Goal: Task Accomplishment & Management: Manage account settings

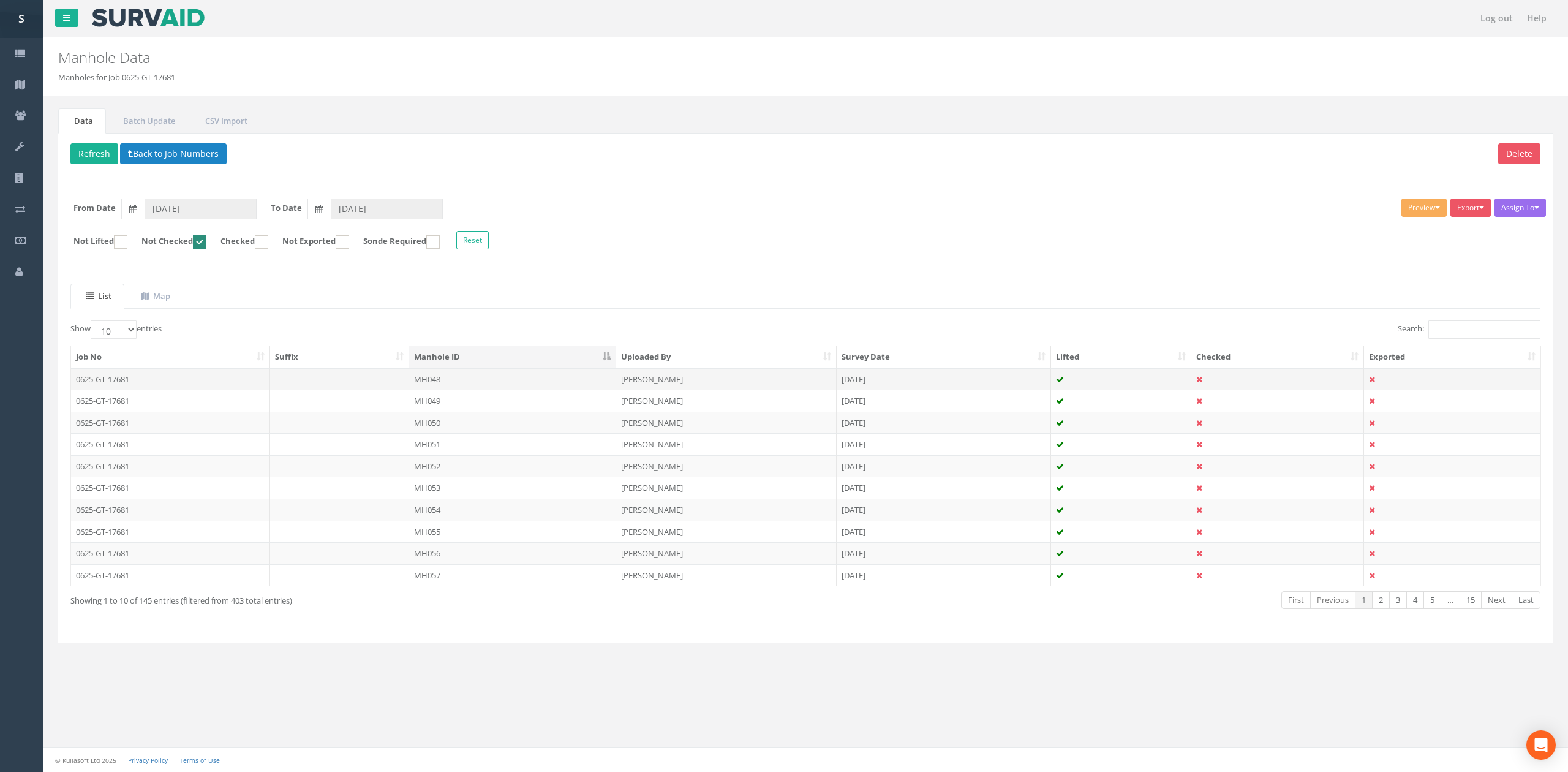
click at [549, 379] on td "MH048" at bounding box center [513, 379] width 207 height 22
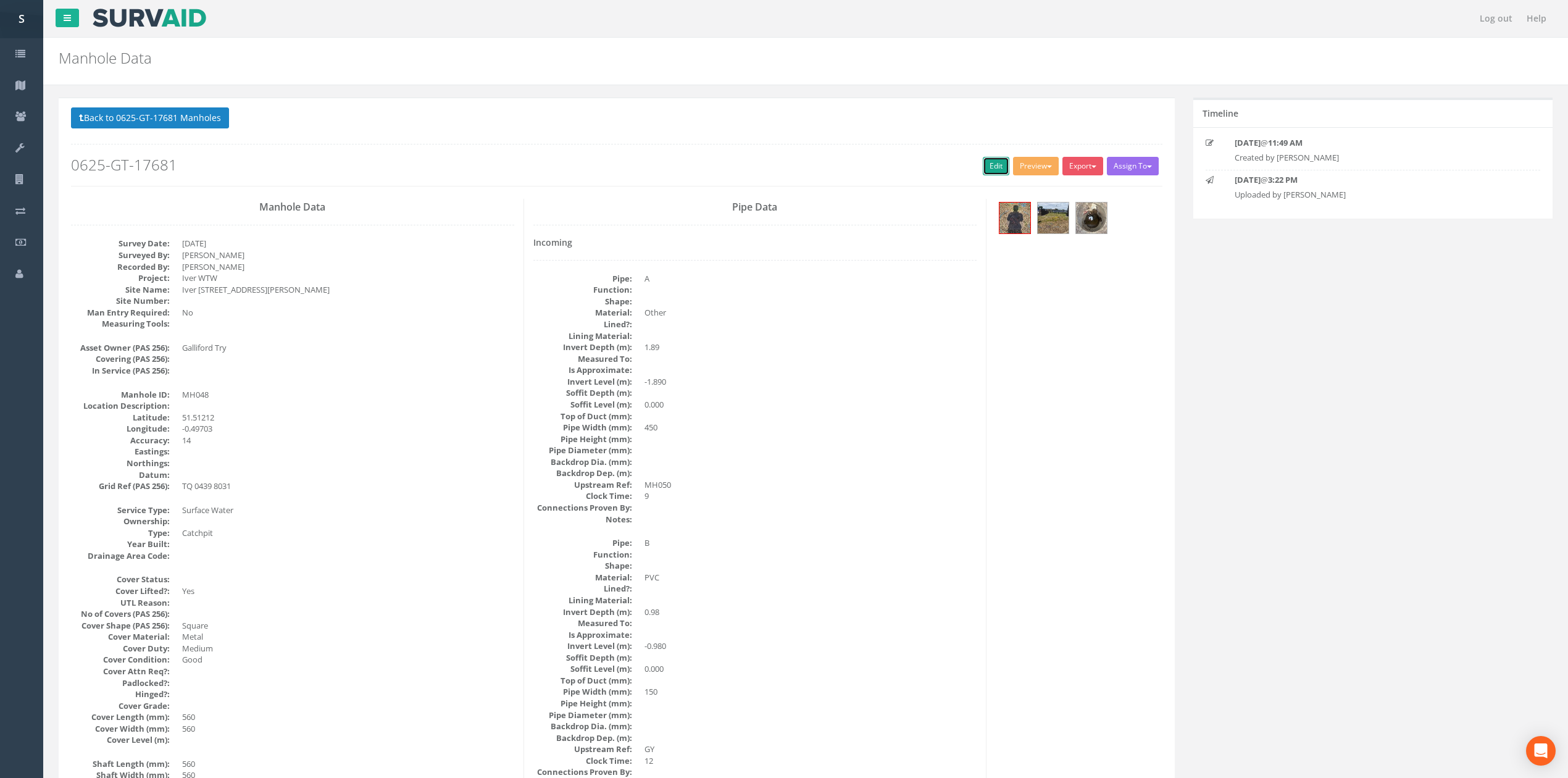
click at [991, 171] on link "Edit" at bounding box center [996, 166] width 26 height 18
click at [983, 164] on link "Edit" at bounding box center [996, 166] width 26 height 18
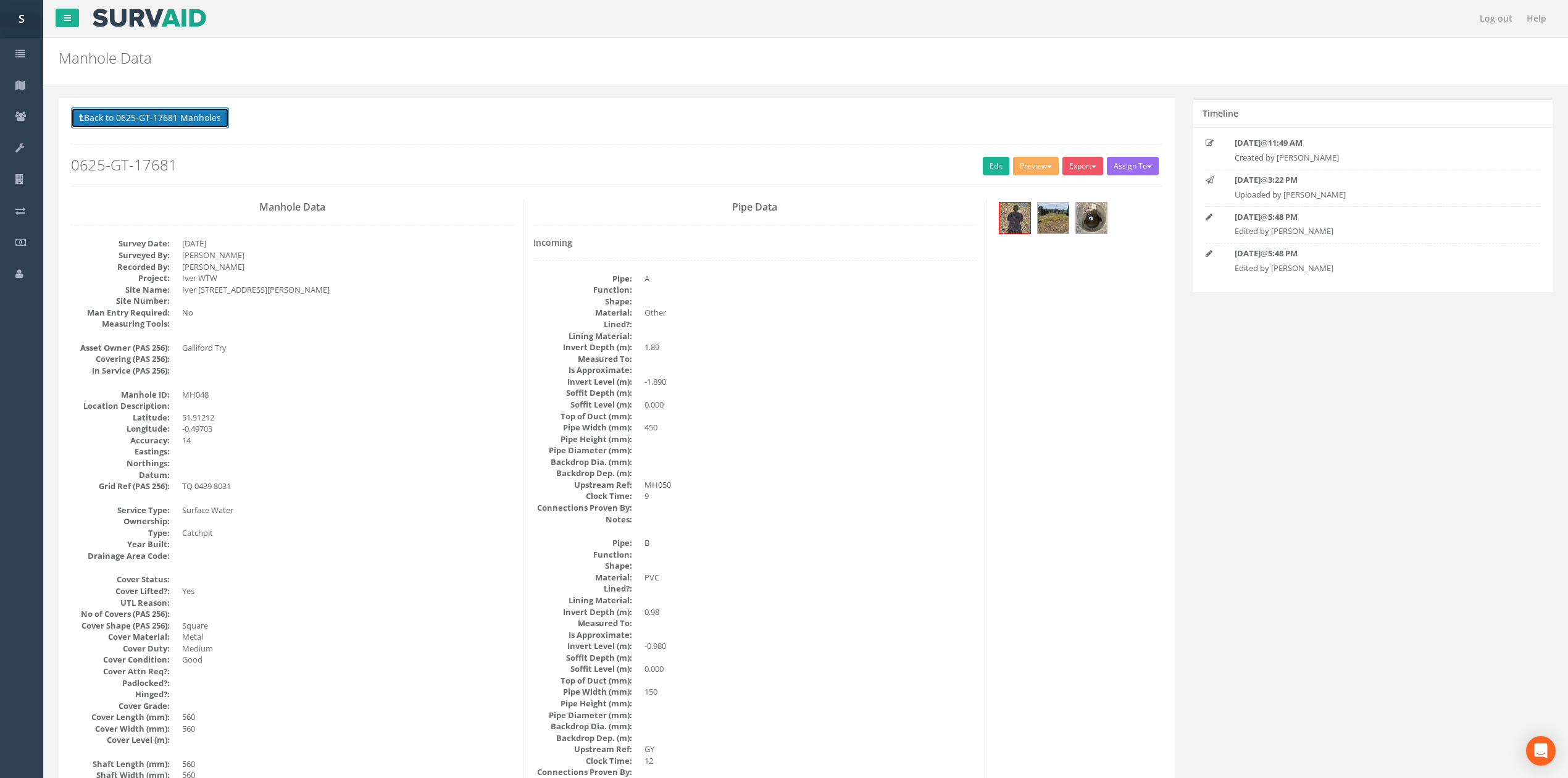
click at [206, 123] on button "Back to 0625-GT-17681 Manholes" at bounding box center [150, 118] width 158 height 21
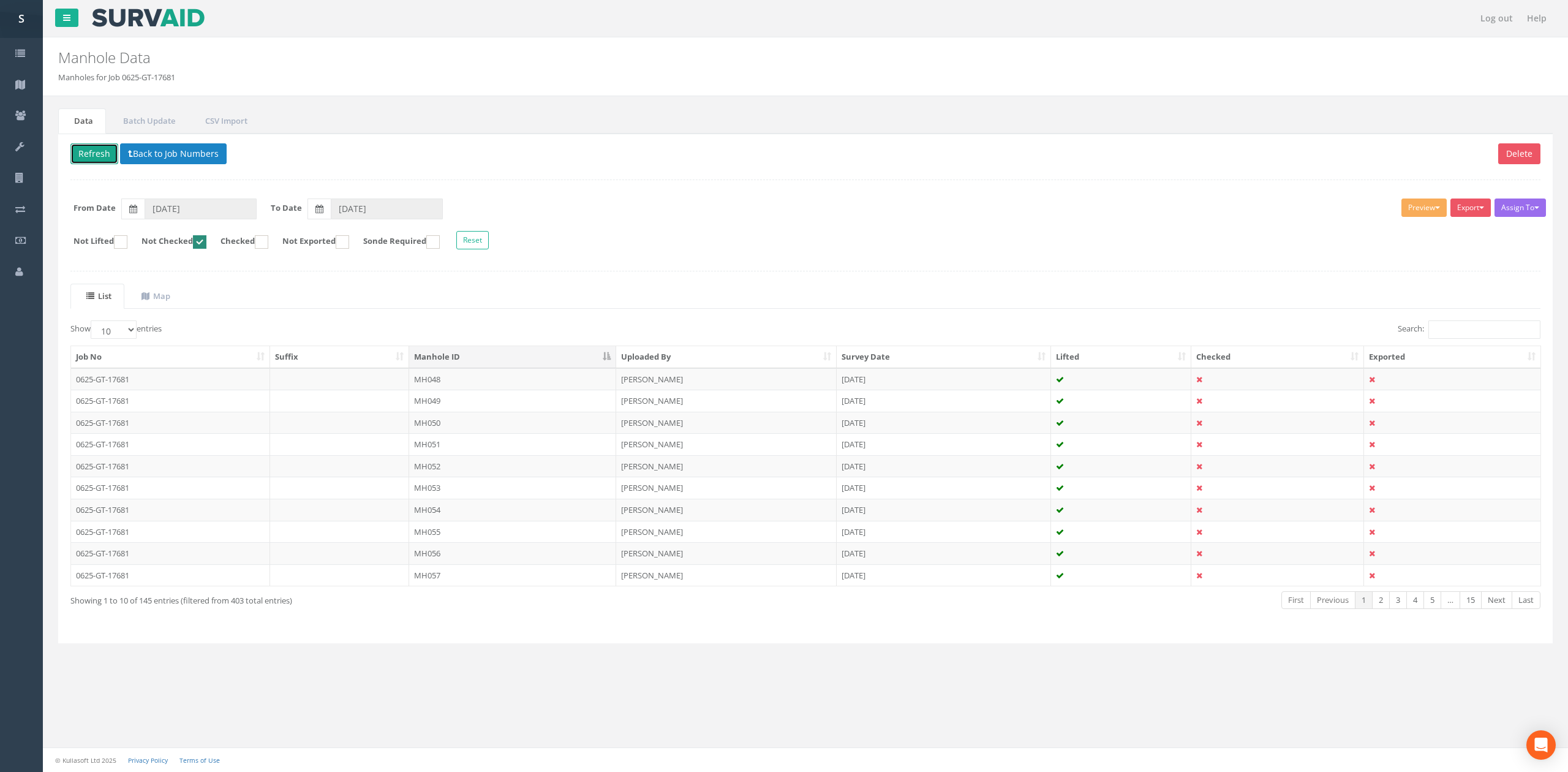
click at [105, 158] on button "Refresh" at bounding box center [94, 153] width 48 height 21
click at [444, 384] on td "MH049" at bounding box center [513, 379] width 207 height 22
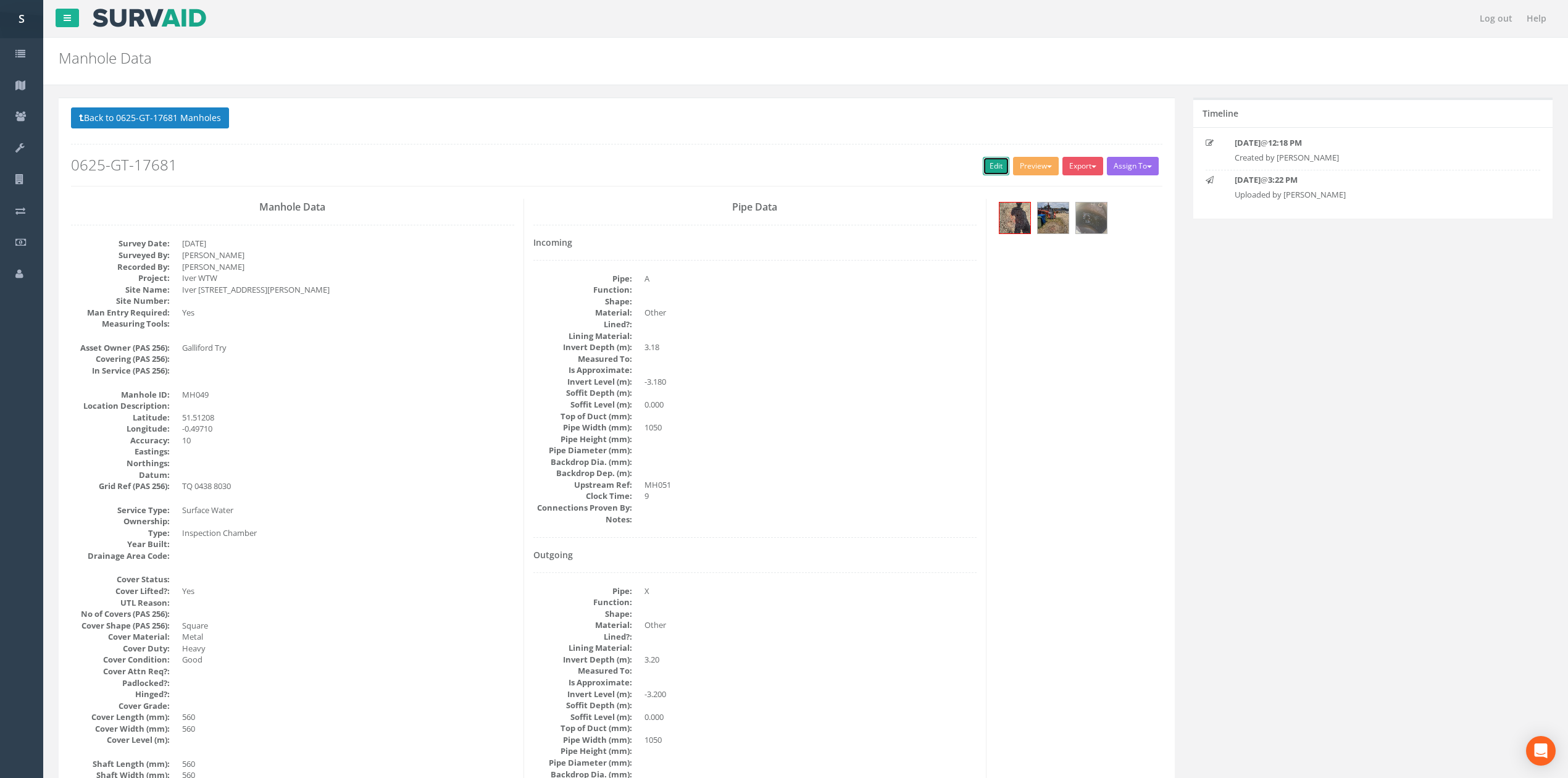
click at [991, 159] on link "Edit" at bounding box center [996, 166] width 26 height 18
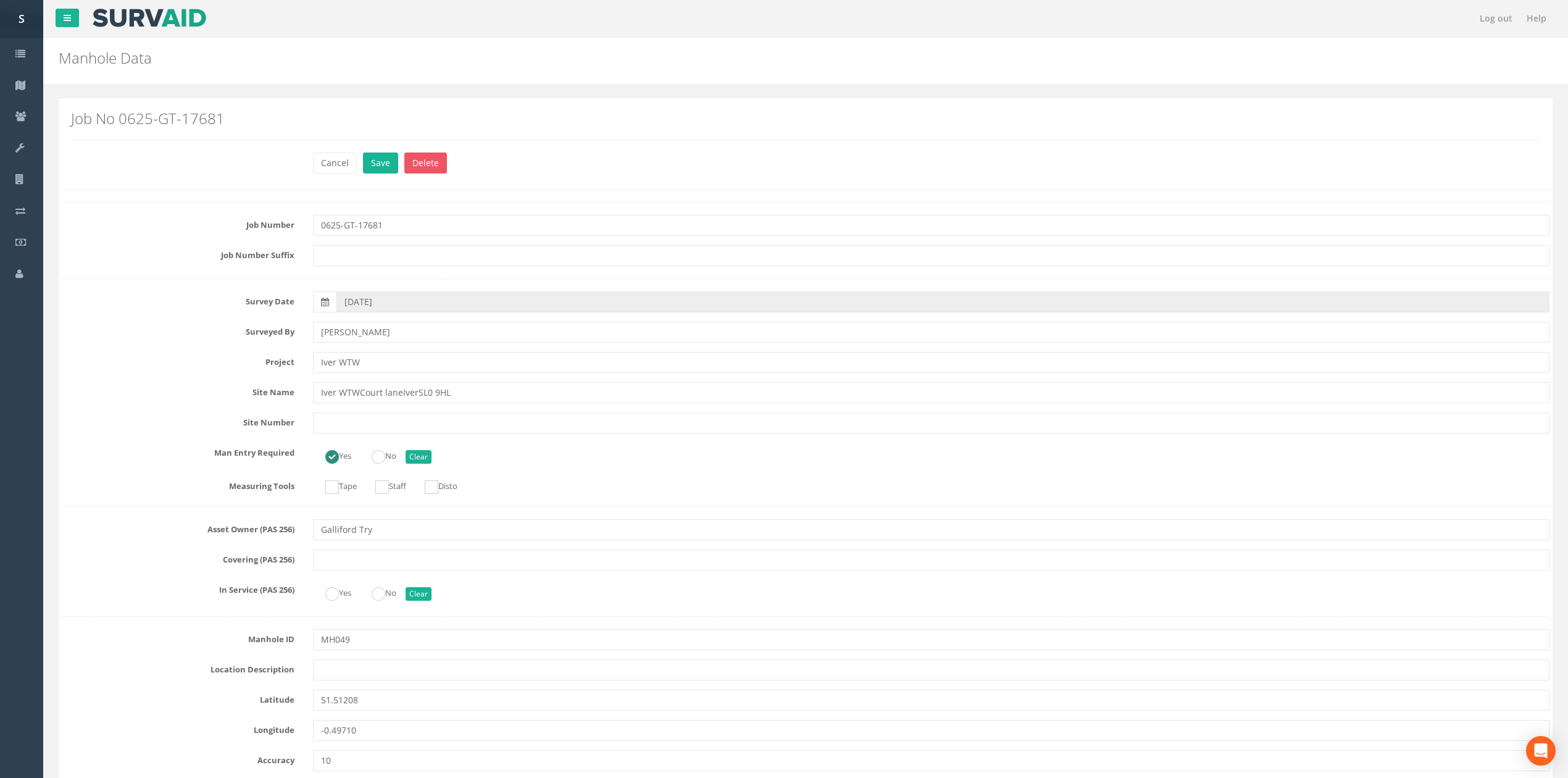
scroll to position [3686, 0]
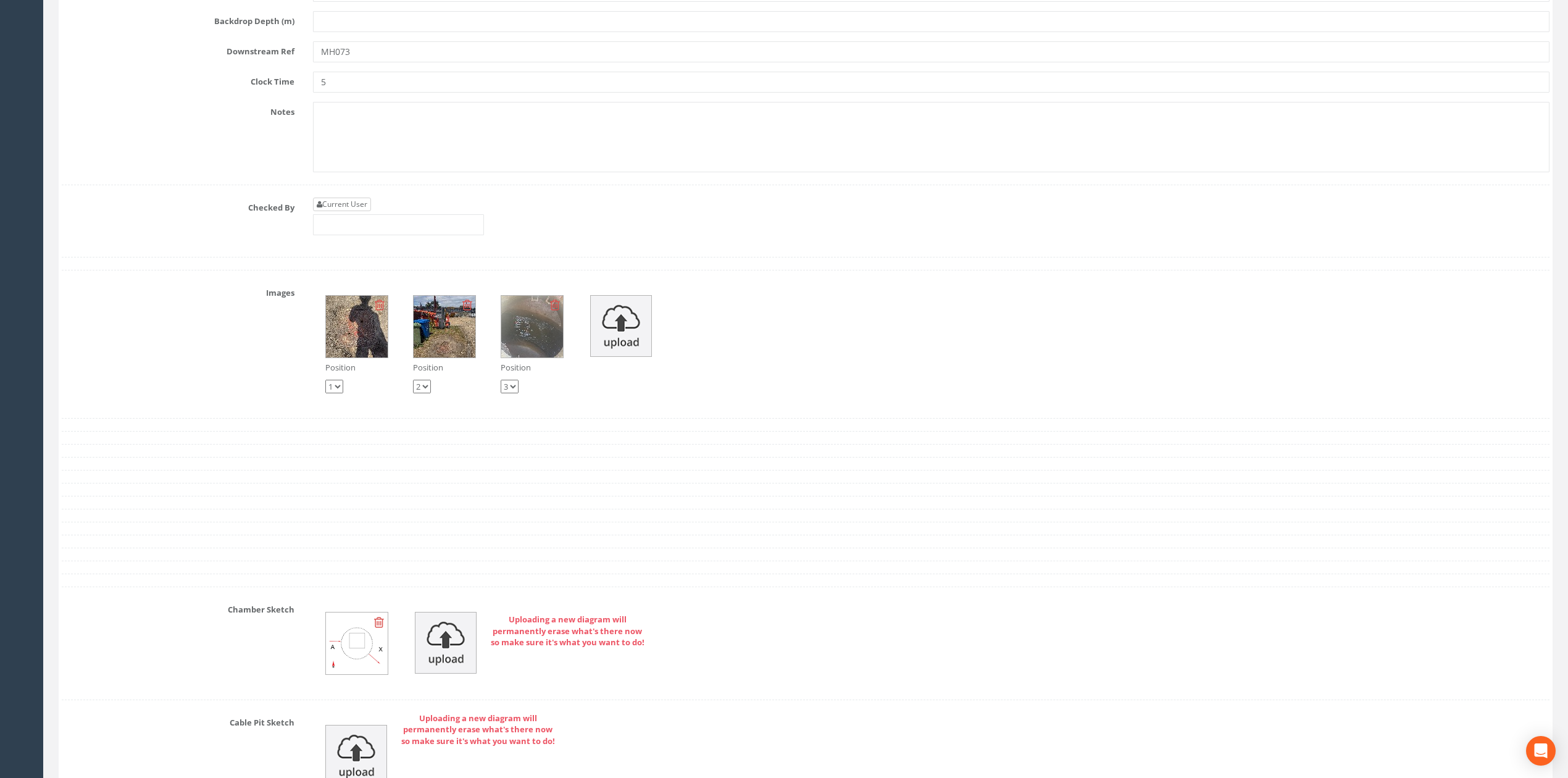
type input "MH073"
click at [352, 211] on link "Current User" at bounding box center [342, 204] width 58 height 13
type input "[PERSON_NAME]"
click at [382, 235] on input "[PERSON_NAME]" at bounding box center [398, 224] width 171 height 21
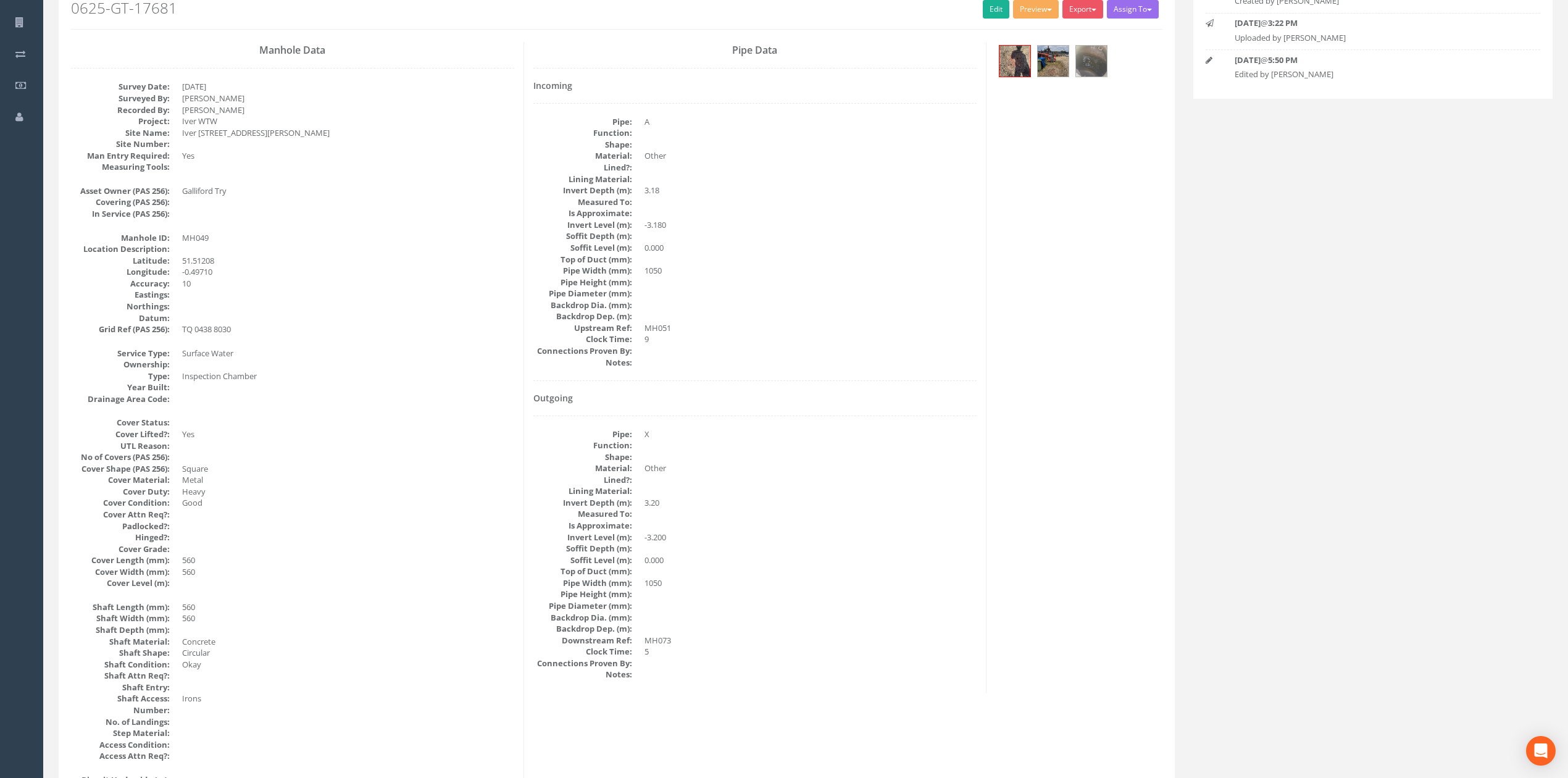
scroll to position [164, 0]
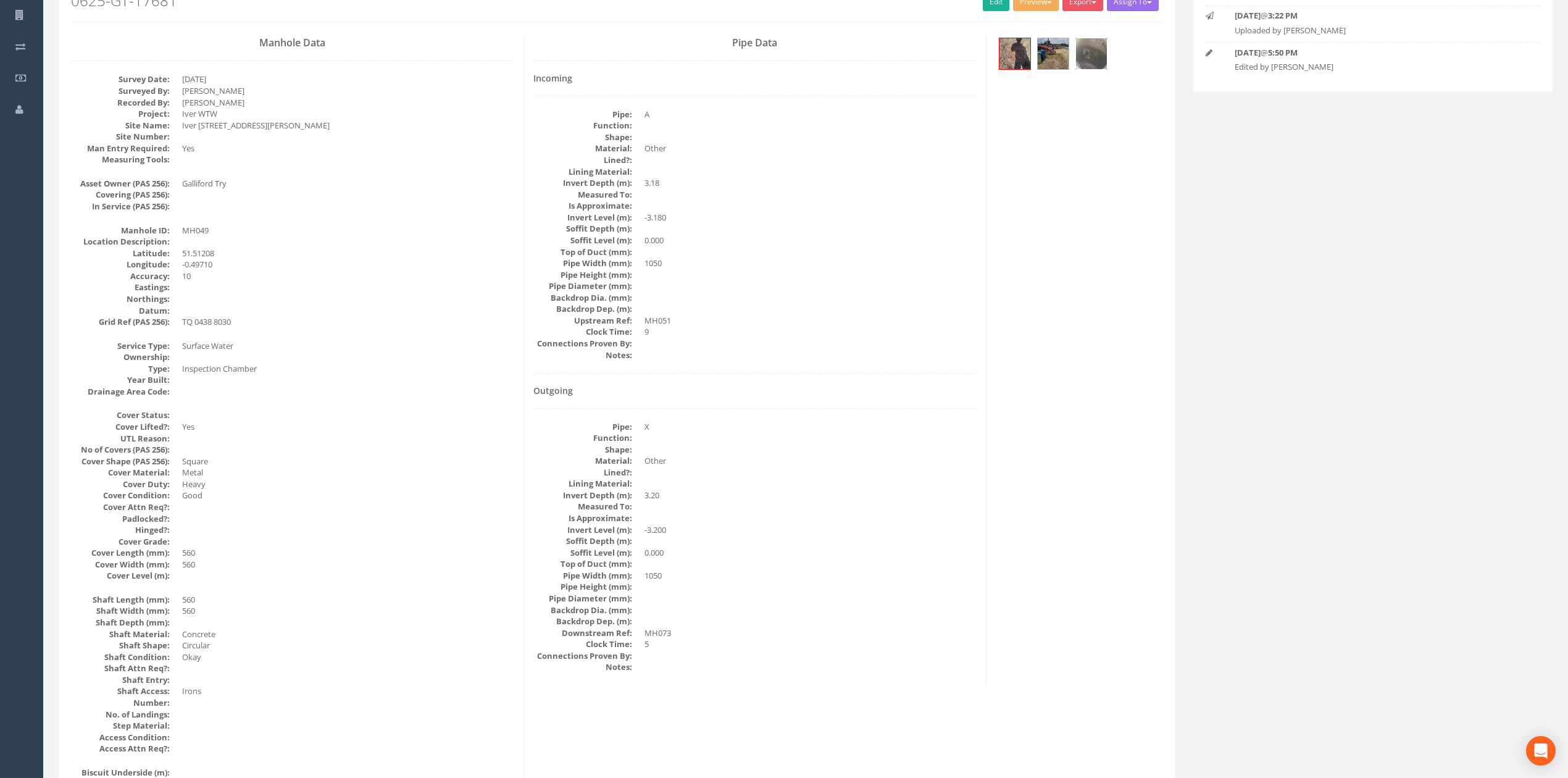
click at [1099, 57] on img at bounding box center [1091, 53] width 31 height 31
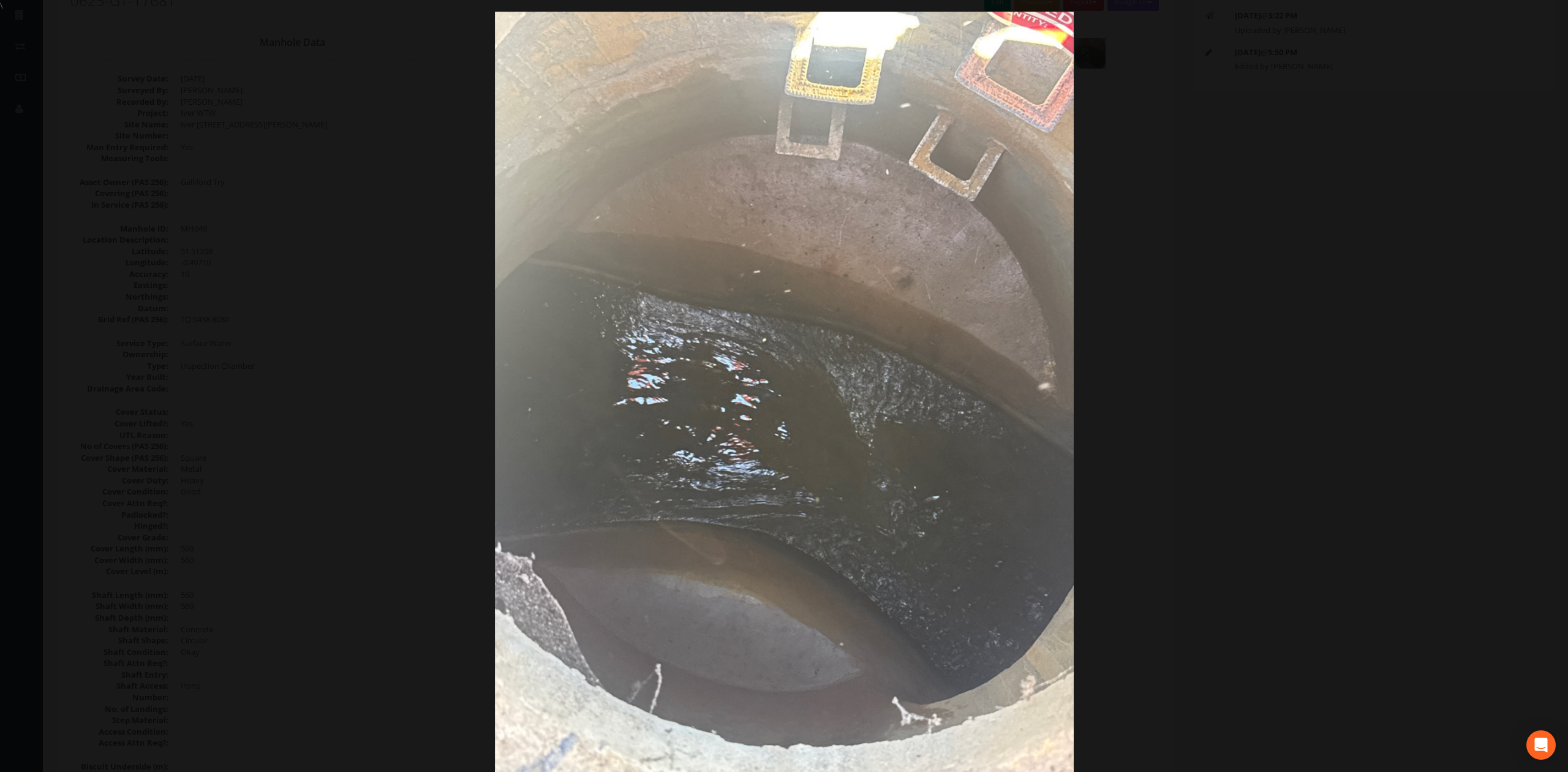
click at [1231, 273] on div at bounding box center [784, 397] width 1568 height 772
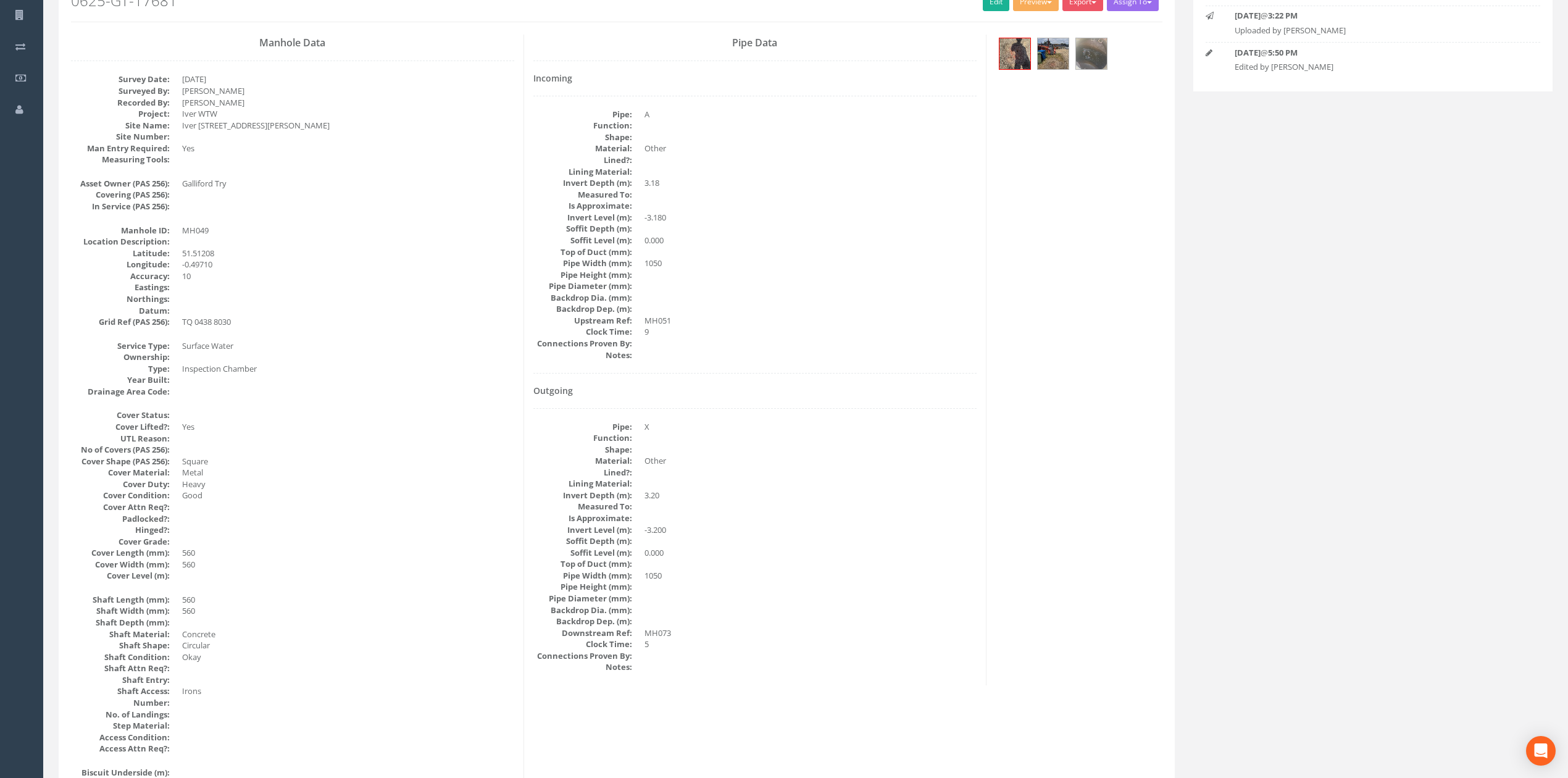
scroll to position [0, 0]
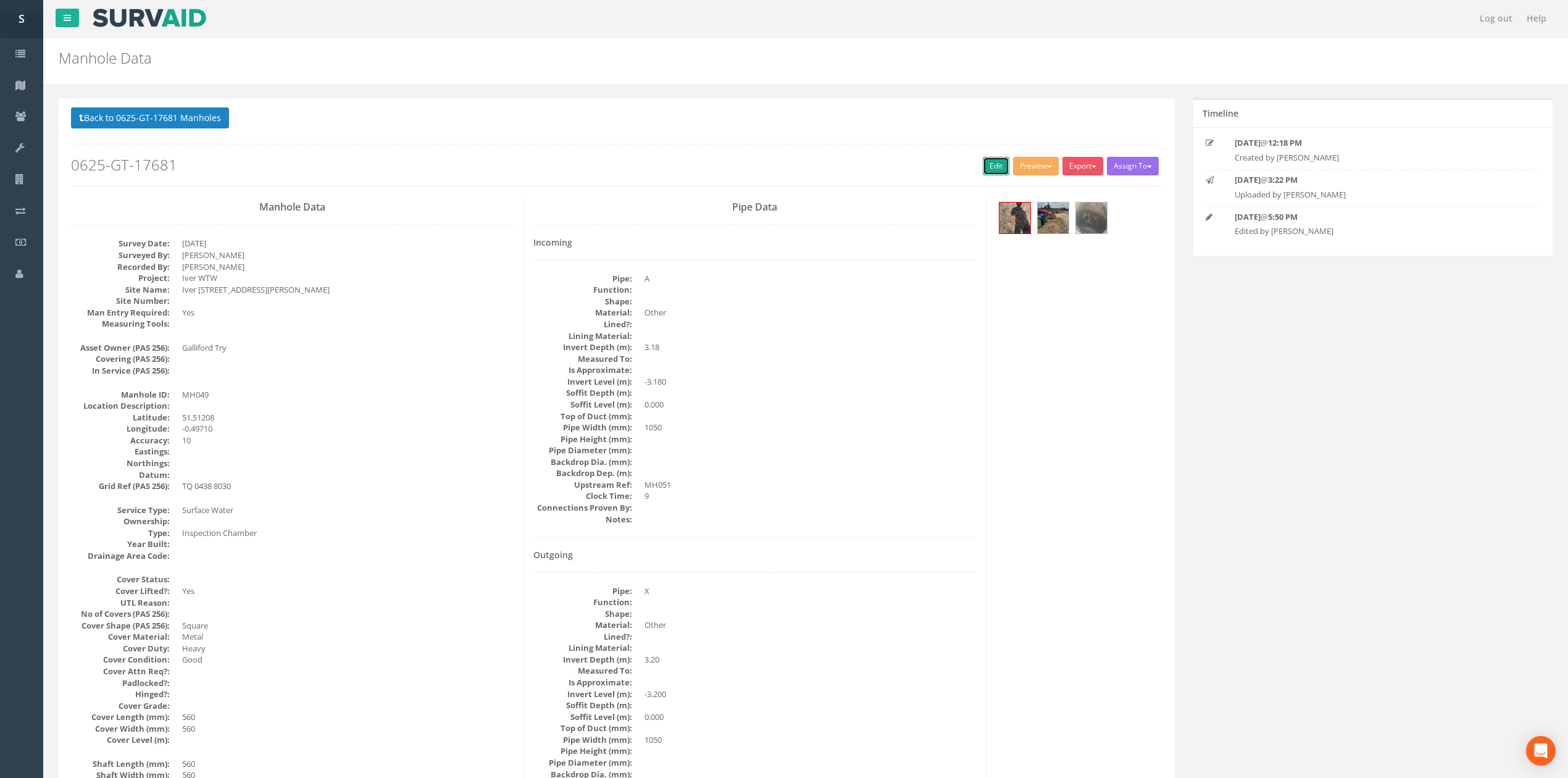
click at [983, 166] on link "Edit" at bounding box center [996, 166] width 26 height 18
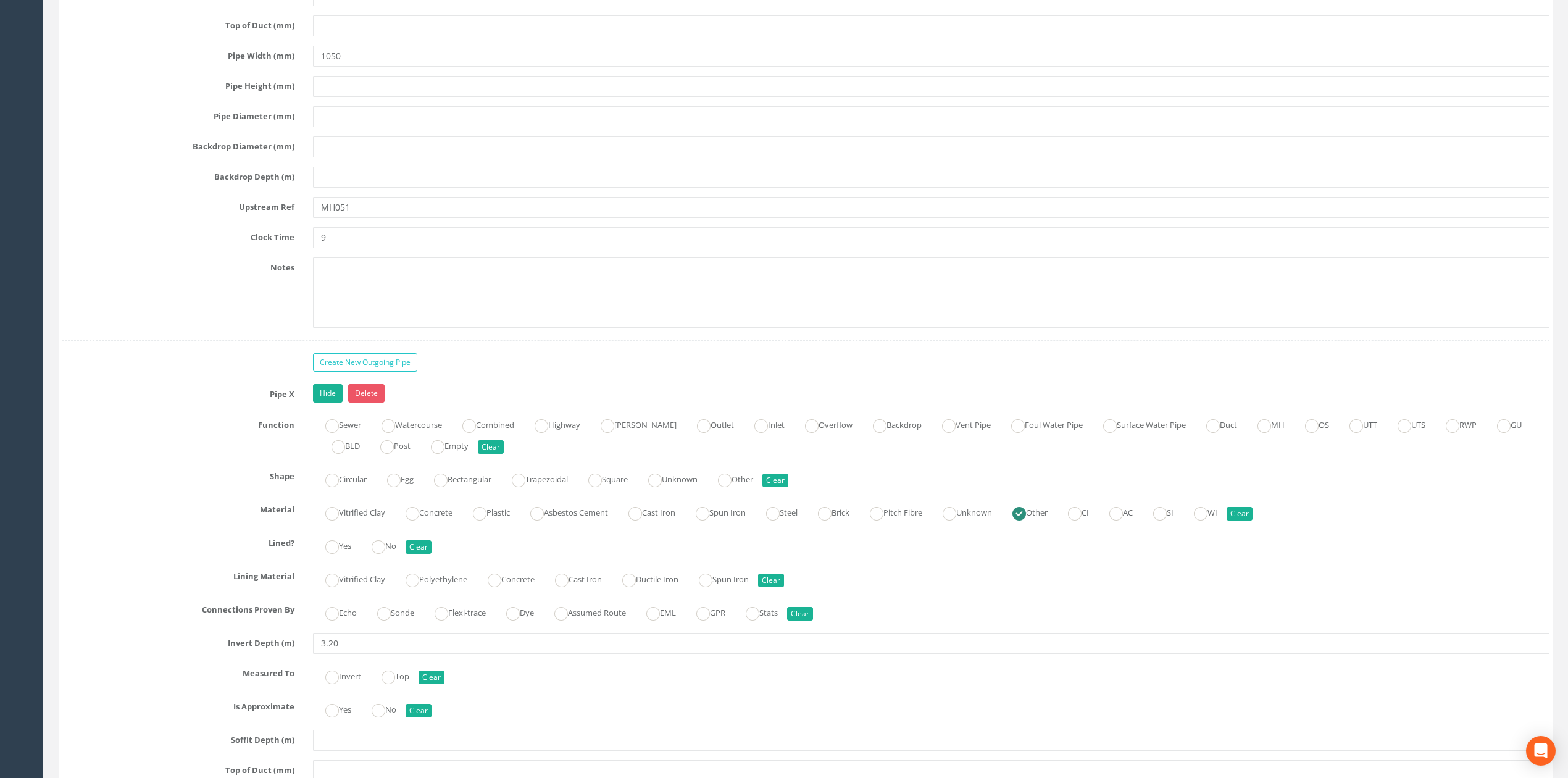
scroll to position [2775, 0]
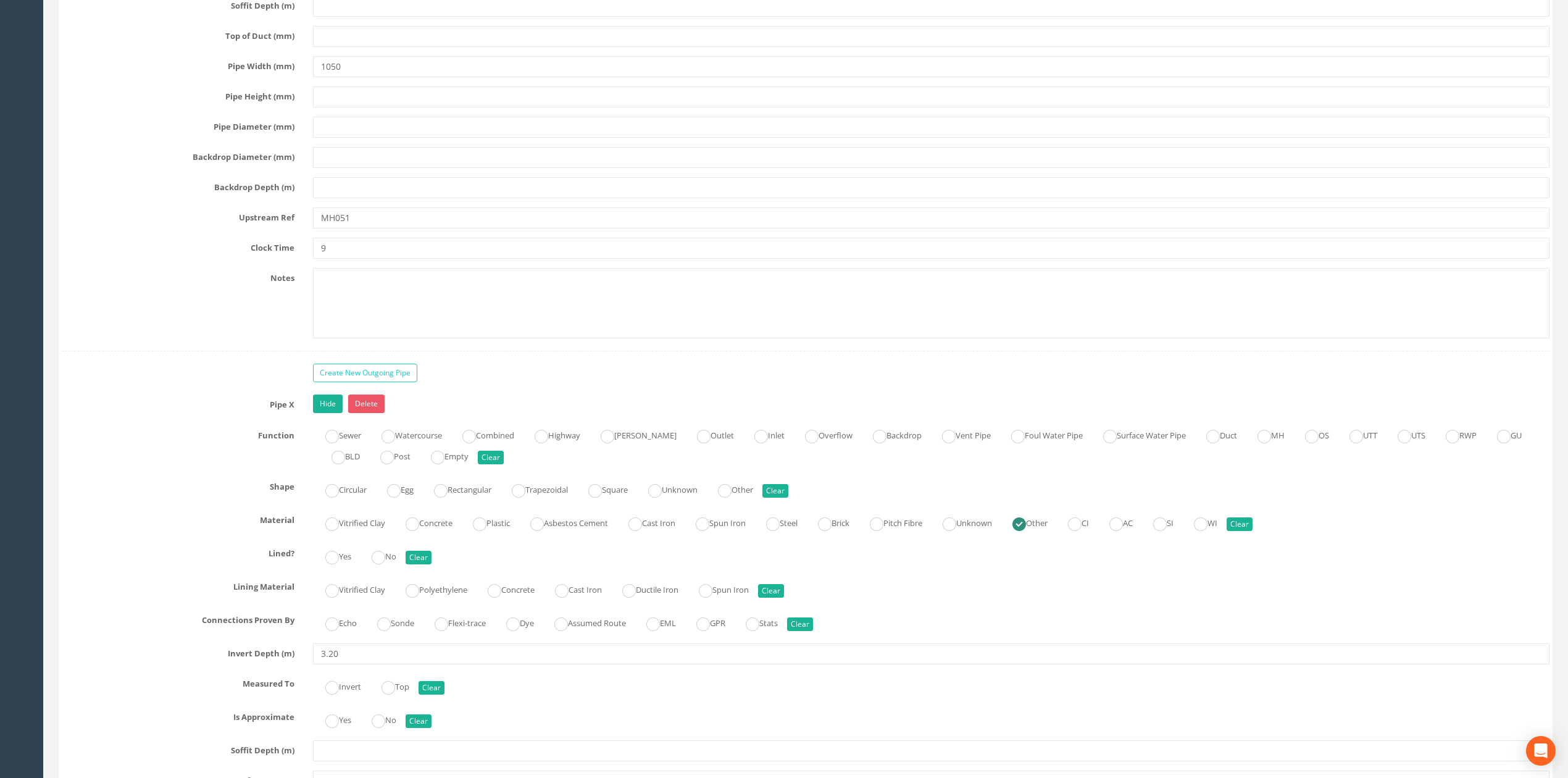
type input "900"
drag, startPoint x: 357, startPoint y: 86, endPoint x: 261, endPoint y: 88, distance: 96.0
click at [284, 77] on div "Pipe Width (mm) 1050" at bounding box center [805, 66] width 1506 height 21
type input "900"
click at [385, 218] on div "Pipe A Hide Delete Function Sewer Watercourse Combined Highway [PERSON_NAME] Ou…" at bounding box center [806, 0] width 1488 height 701
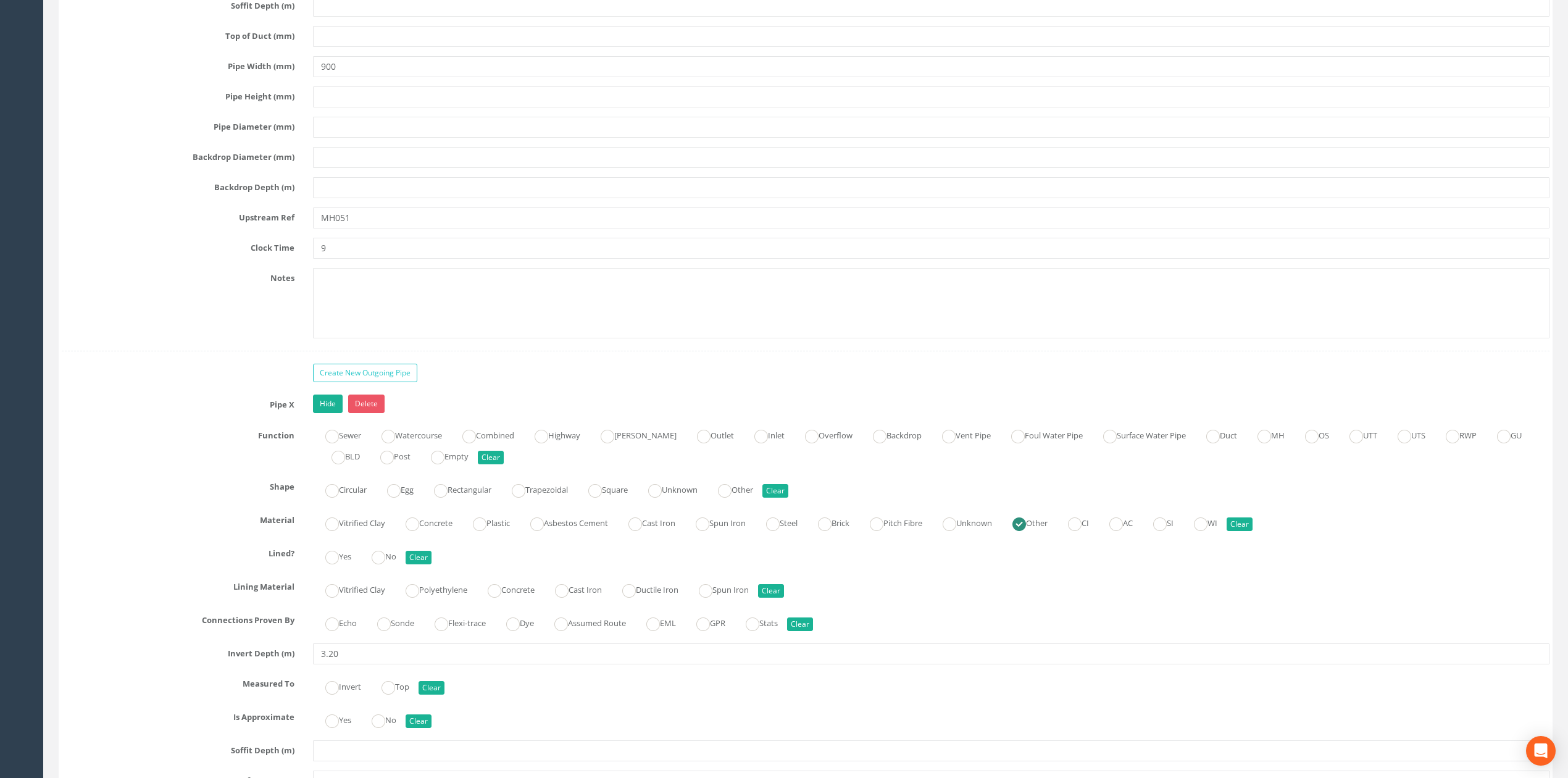
click at [385, 221] on div "Pipe A Hide Delete Function Sewer Watercourse Combined Highway [PERSON_NAME] Ou…" at bounding box center [806, 0] width 1488 height 701
click at [387, 228] on input "MH051" at bounding box center [931, 218] width 1237 height 21
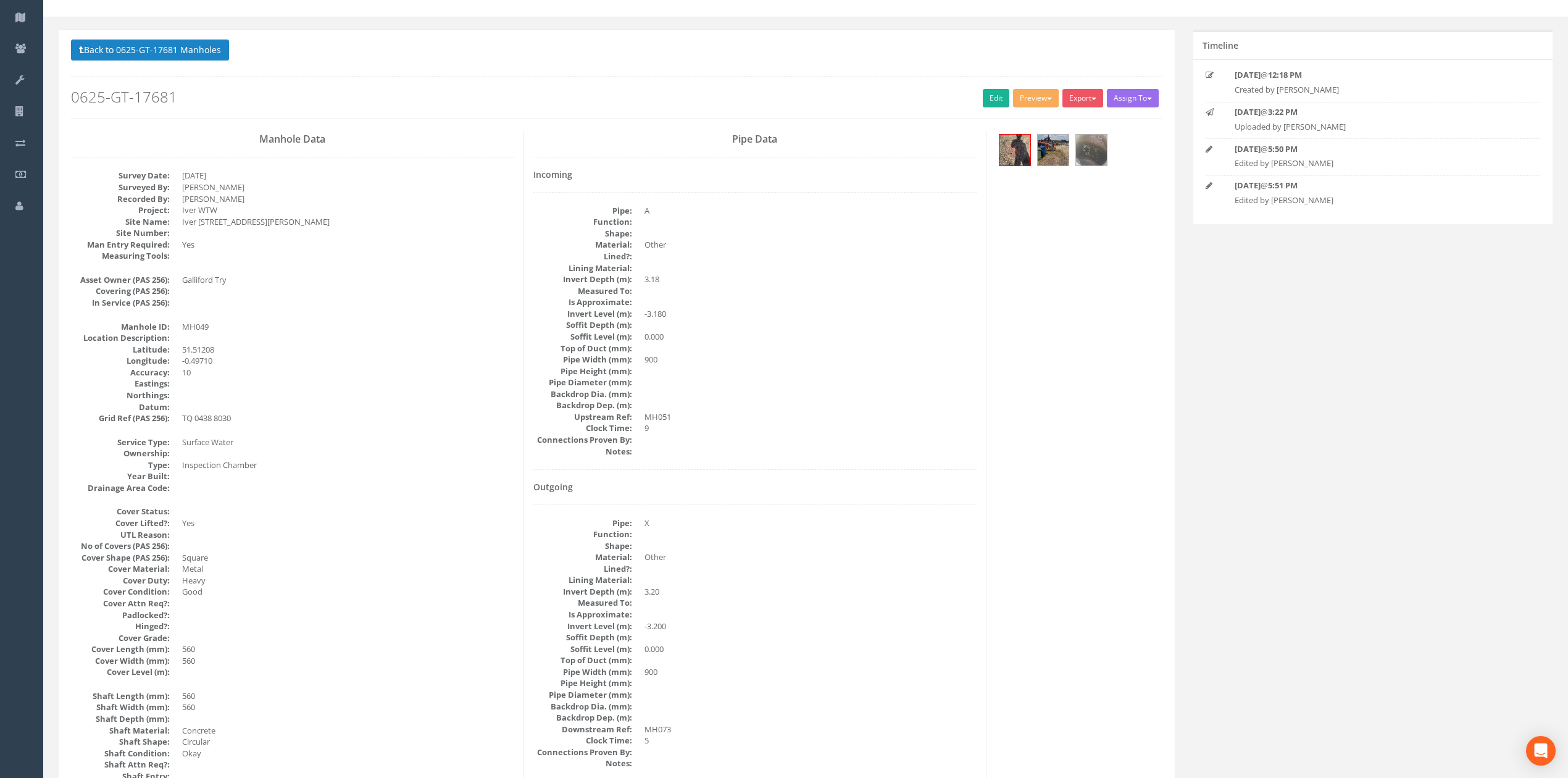
scroll to position [0, 0]
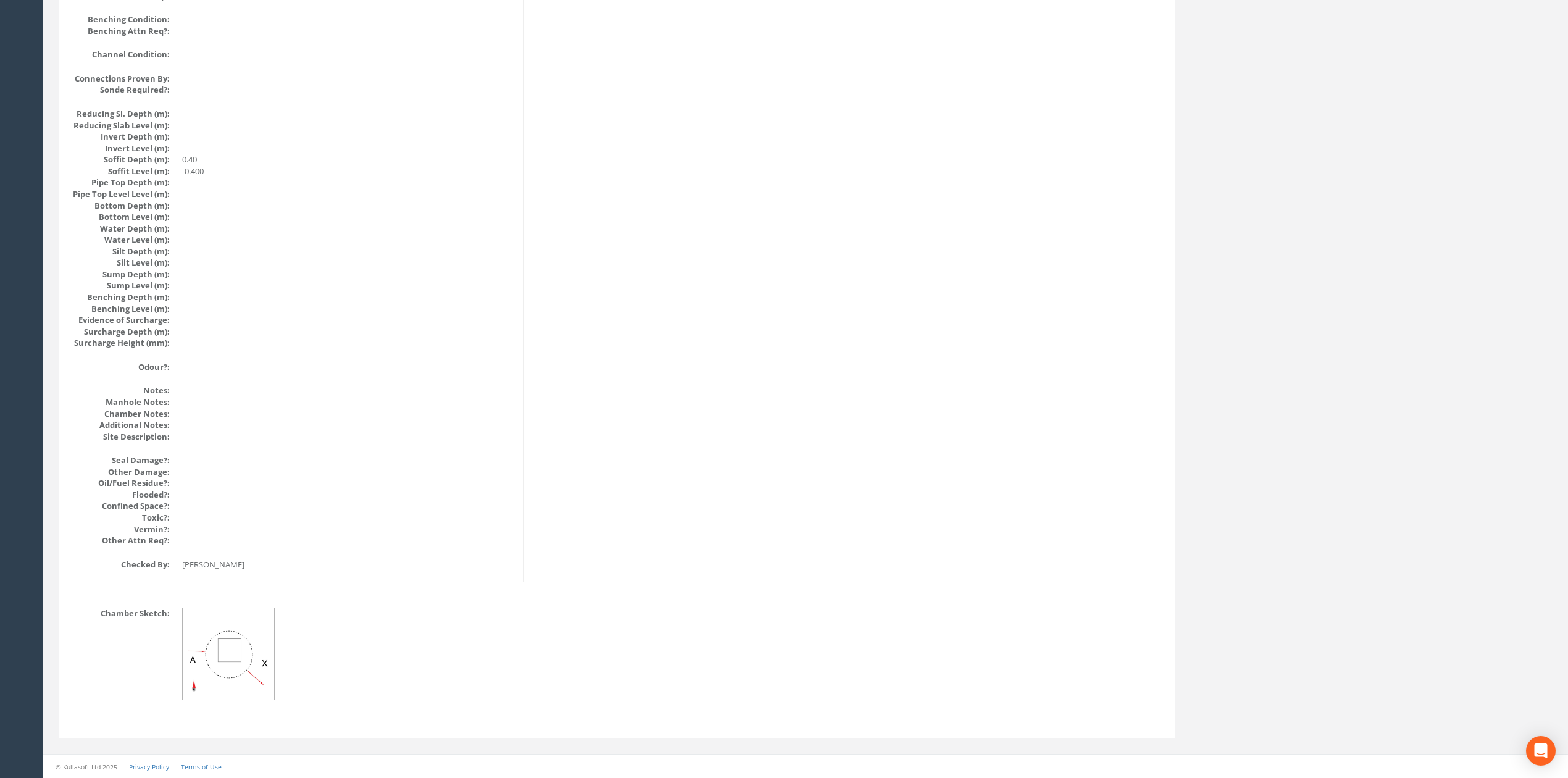
drag, startPoint x: 564, startPoint y: 523, endPoint x: 549, endPoint y: 489, distance: 37.2
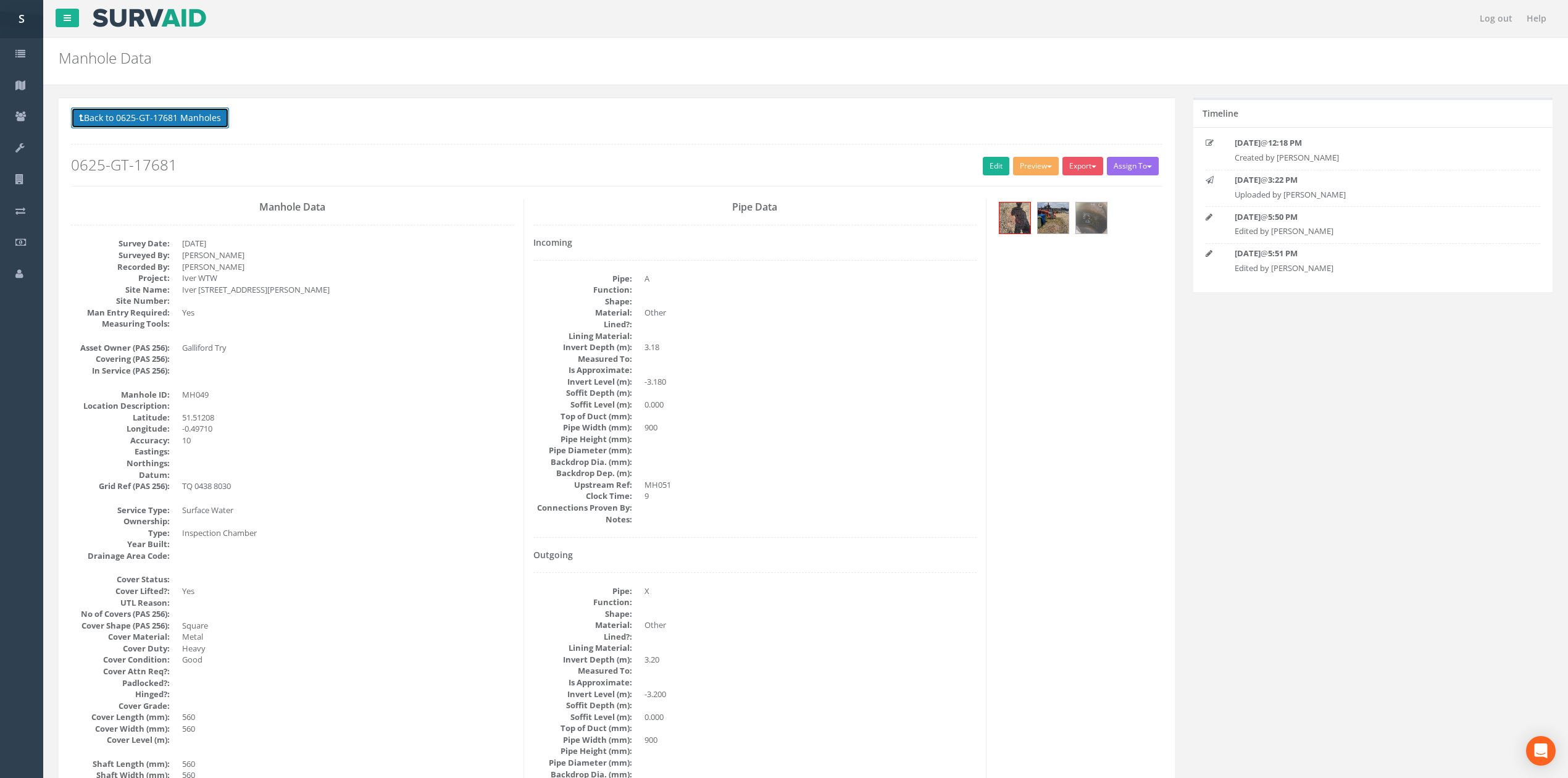
click at [166, 118] on button "Back to 0625-GT-17681 Manholes" at bounding box center [150, 118] width 158 height 21
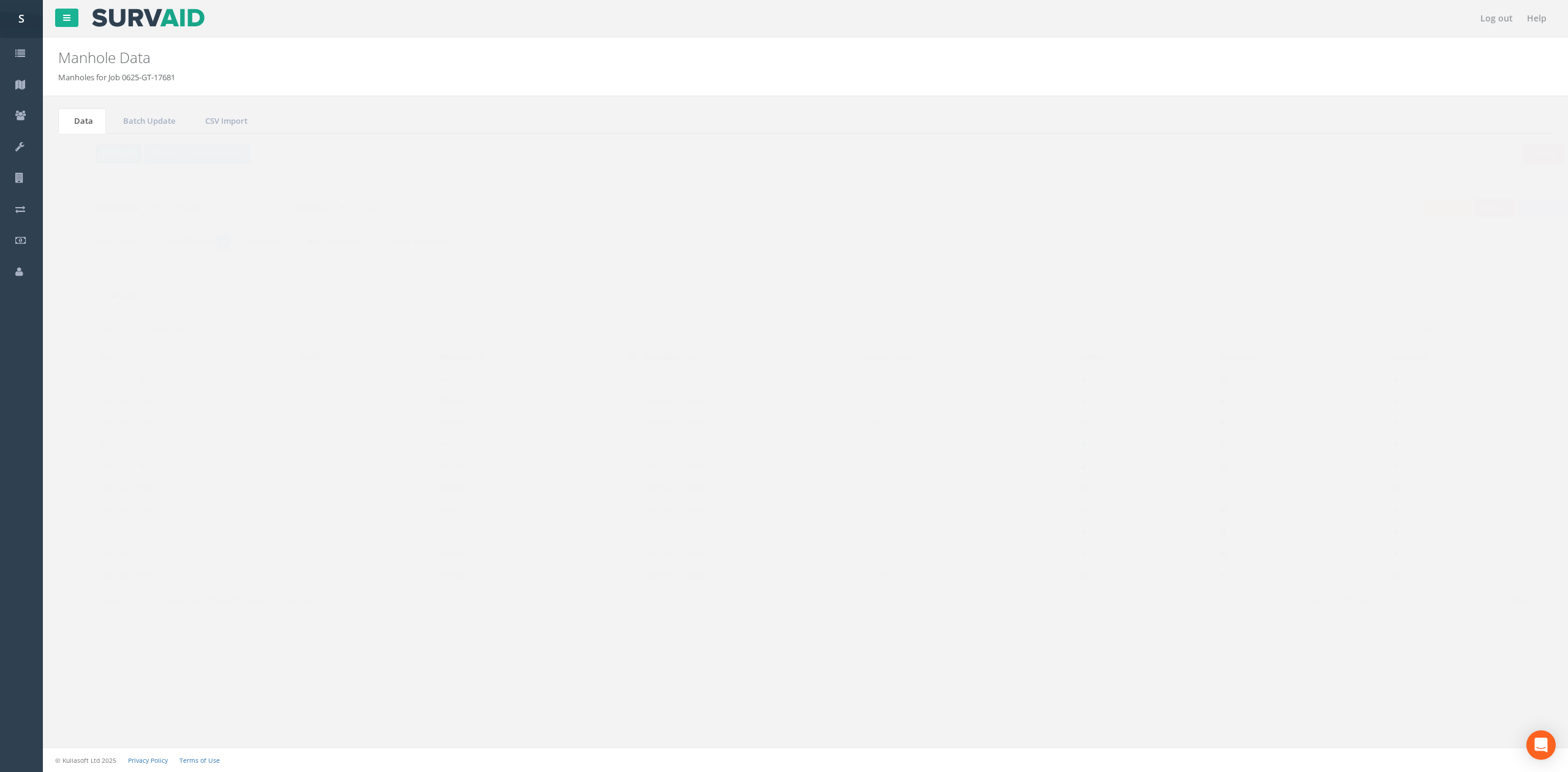
click at [102, 153] on button "Refresh" at bounding box center [94, 153] width 48 height 21
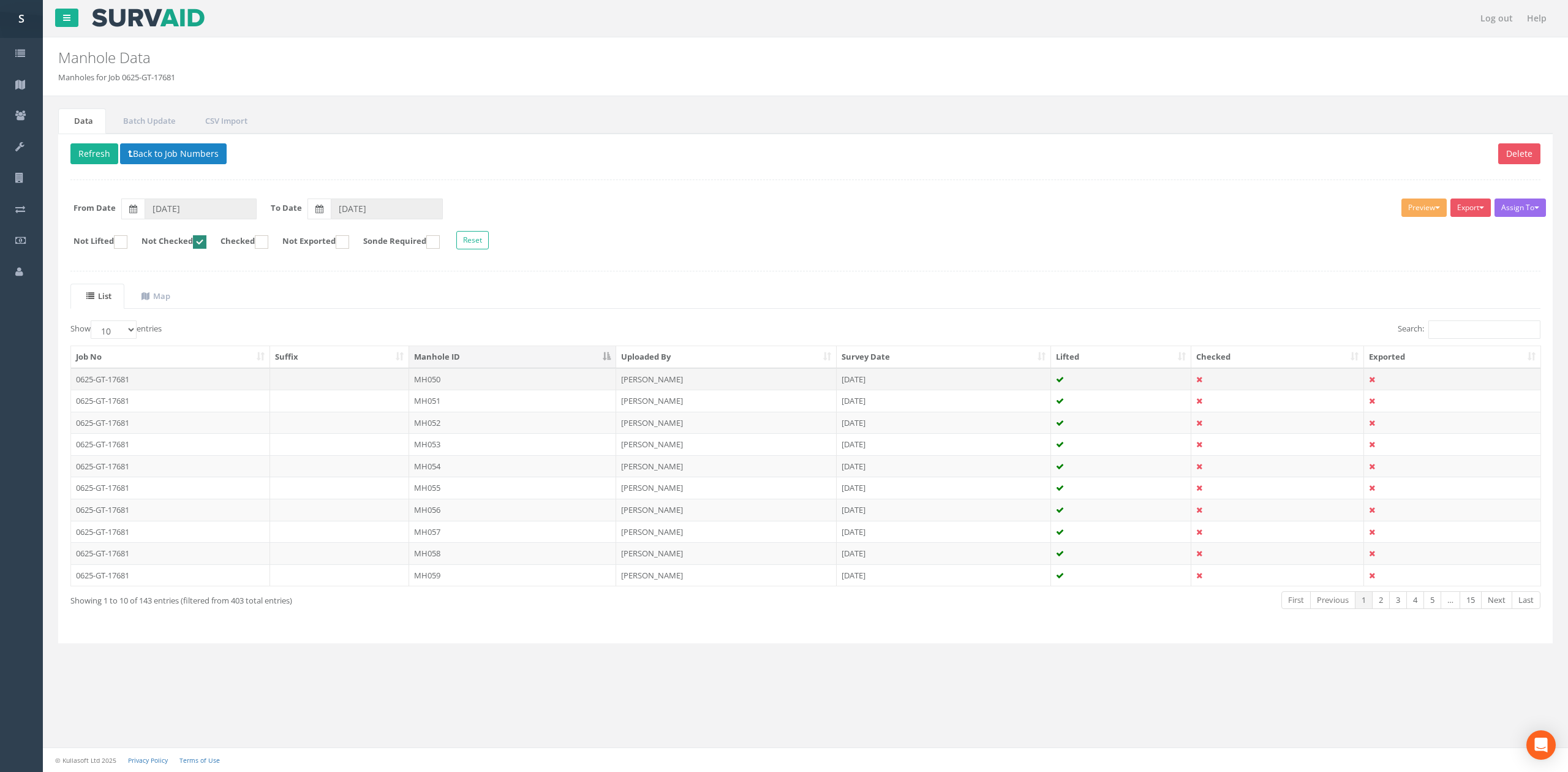
click at [464, 386] on td "MH050" at bounding box center [513, 379] width 207 height 22
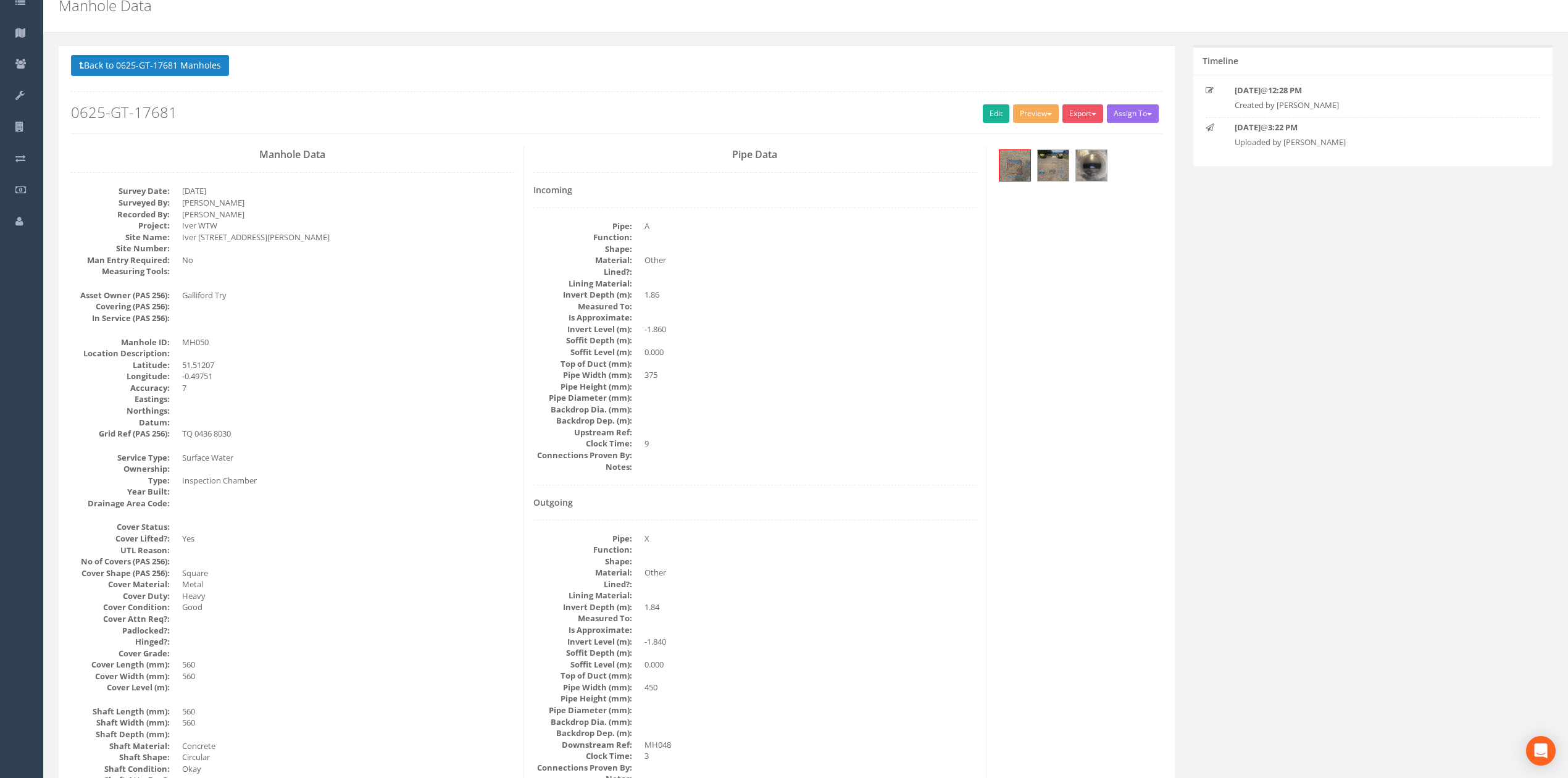
scroll to position [82, 0]
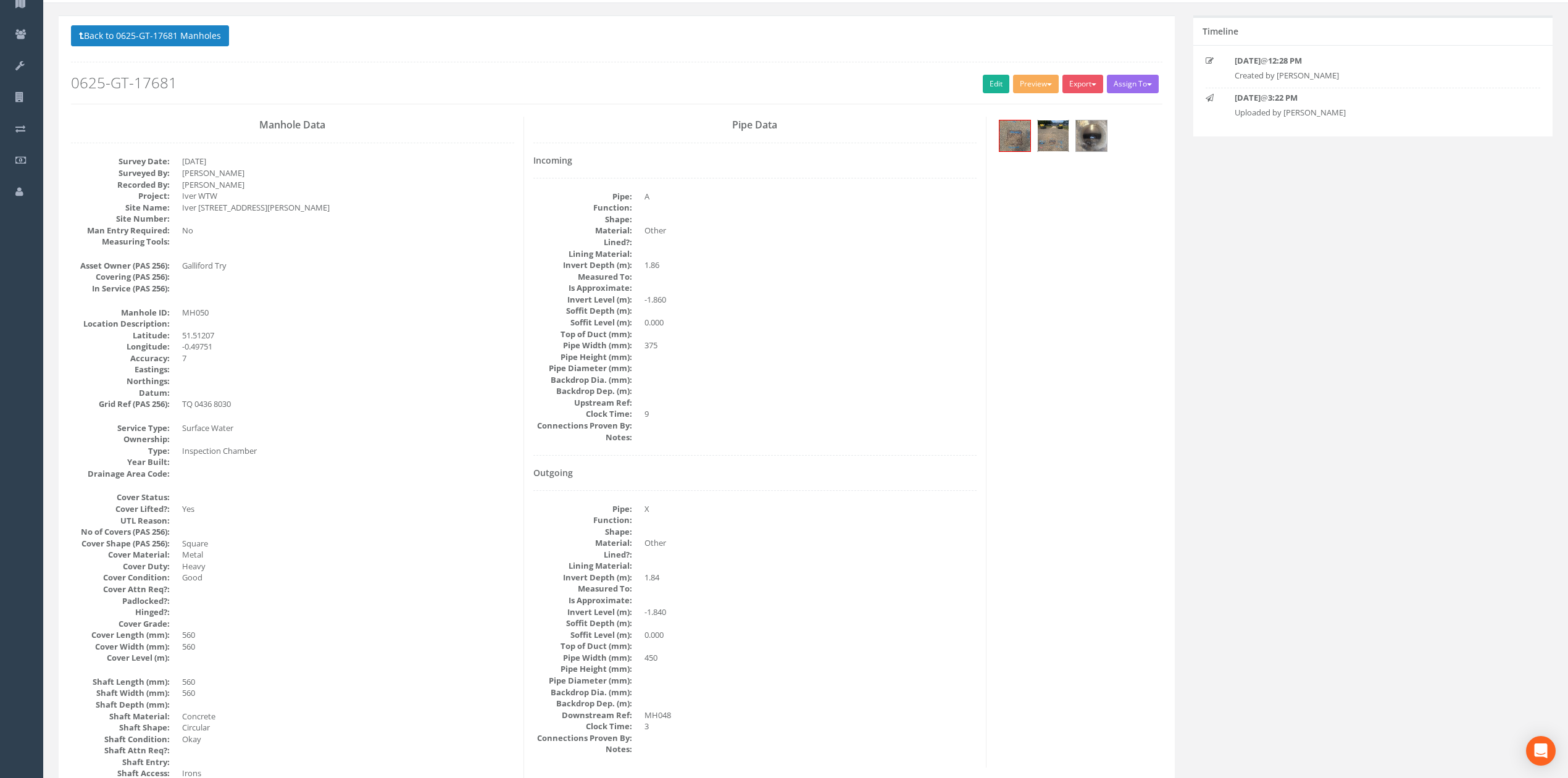
click at [1061, 146] on img at bounding box center [1052, 135] width 31 height 31
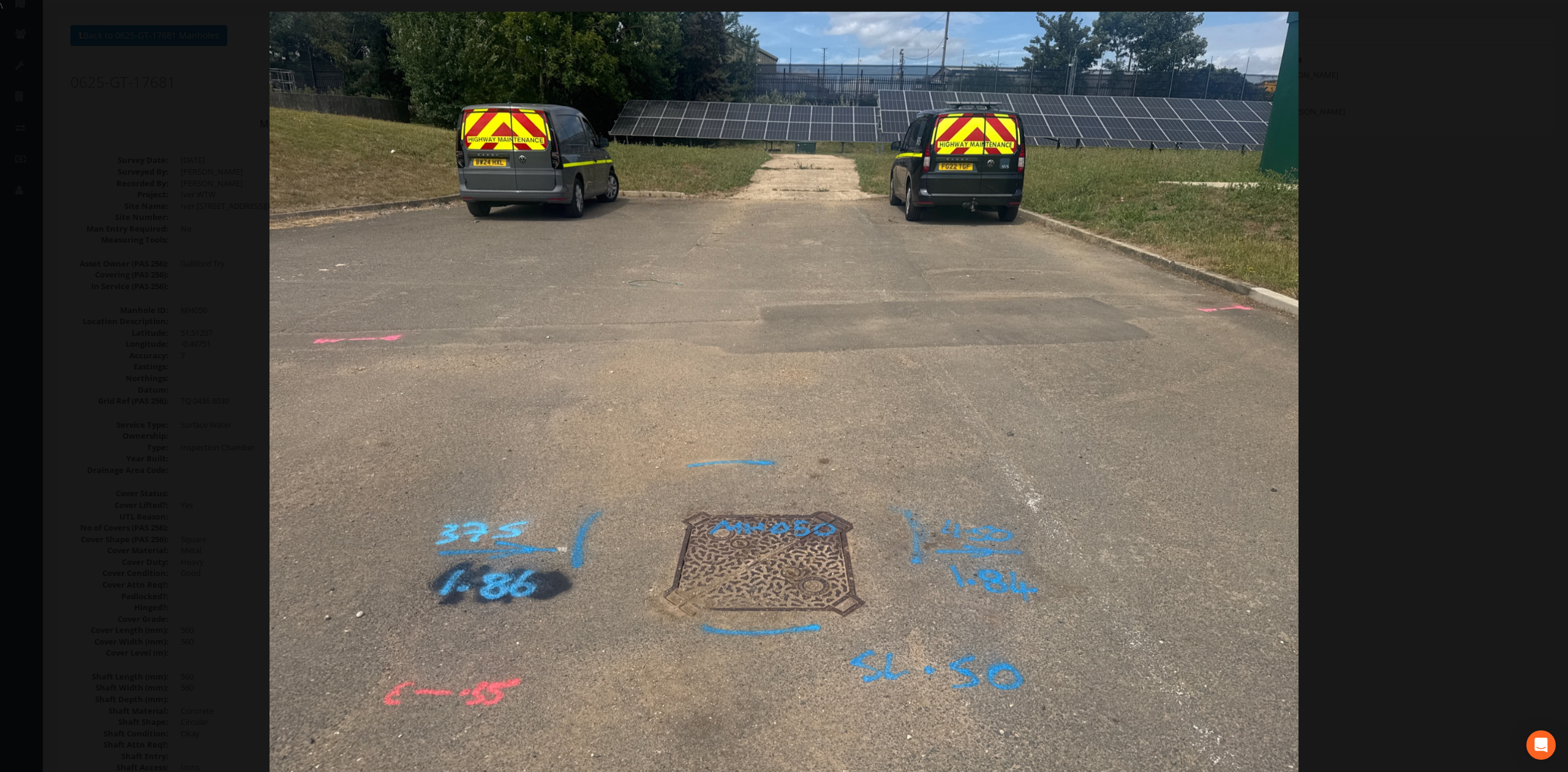
click at [1458, 447] on div at bounding box center [784, 397] width 1568 height 772
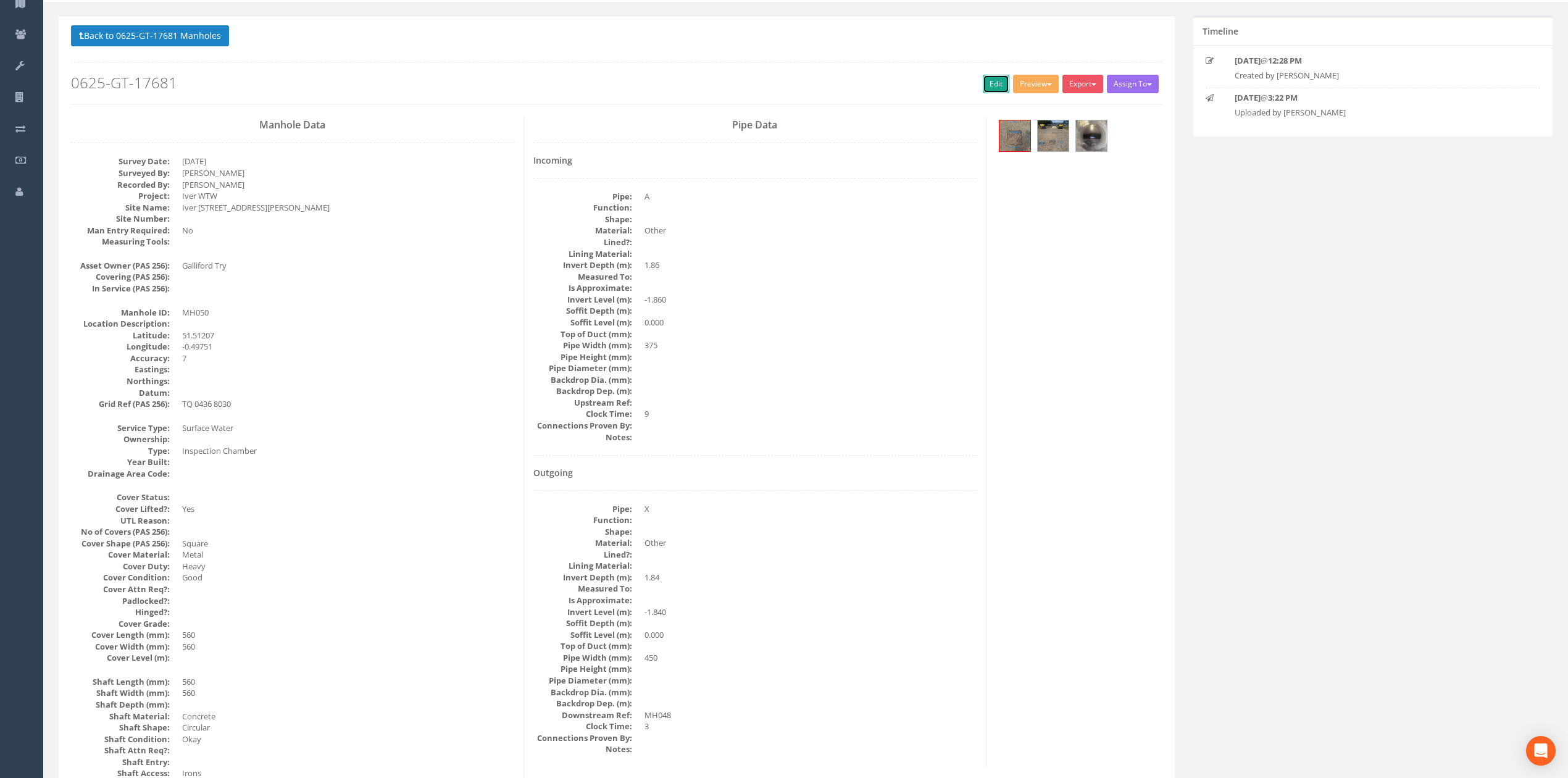
click at [998, 86] on link "Edit" at bounding box center [996, 84] width 26 height 18
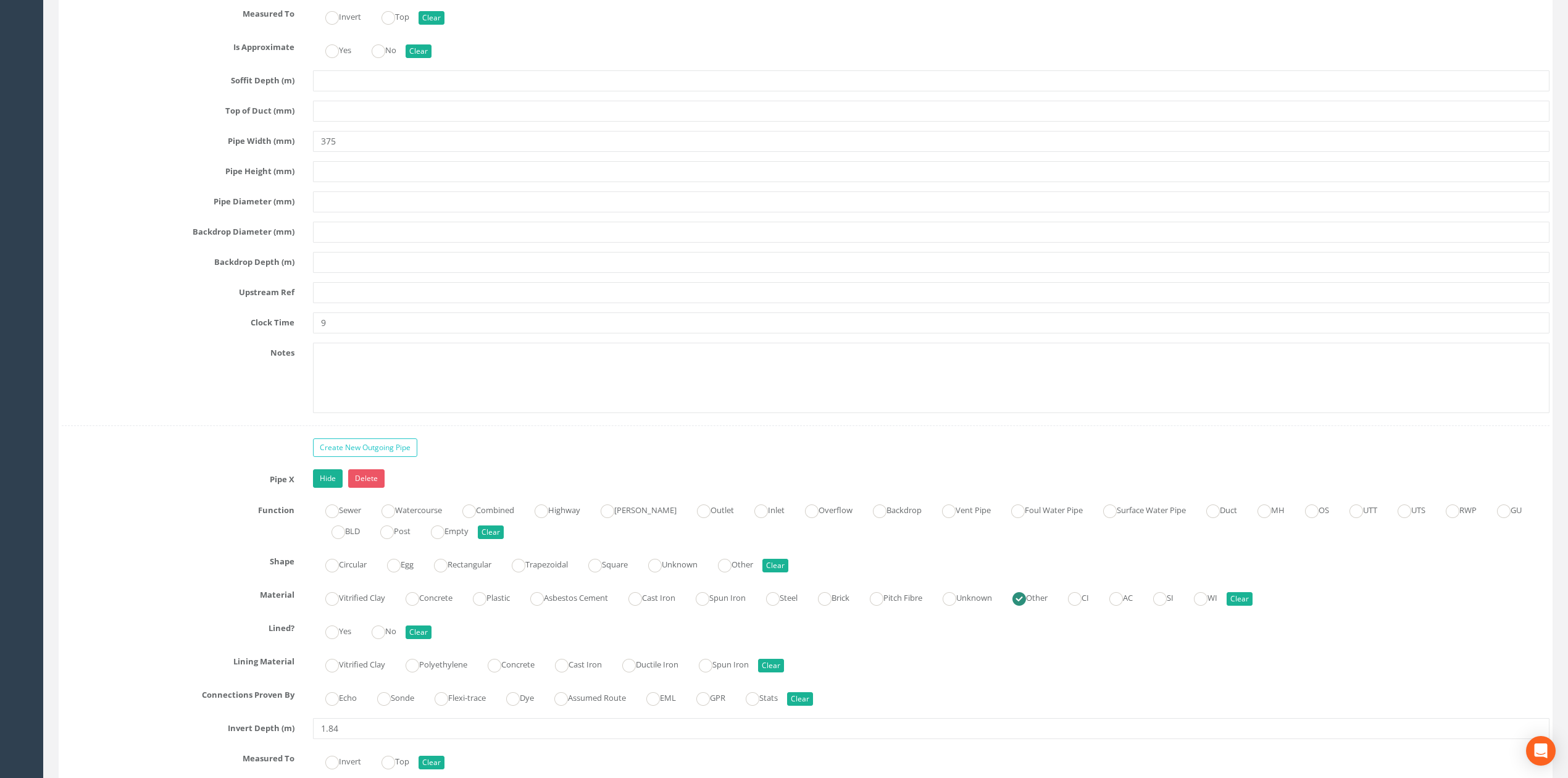
scroll to position [2865, 0]
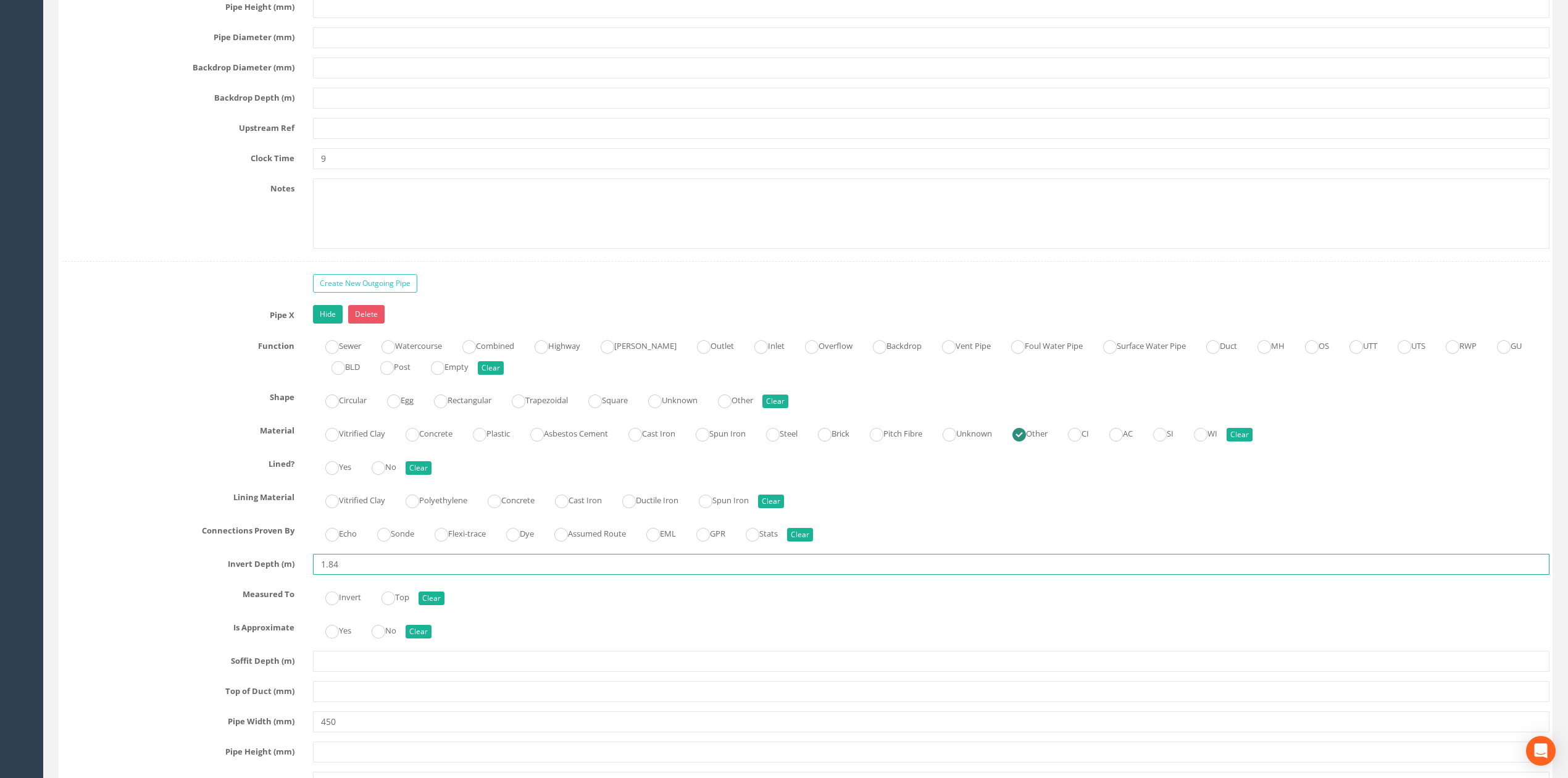
drag, startPoint x: 332, startPoint y: 586, endPoint x: 349, endPoint y: 586, distance: 17.0
click at [349, 574] on input "1.84" at bounding box center [931, 564] width 1237 height 21
type input "1.87"
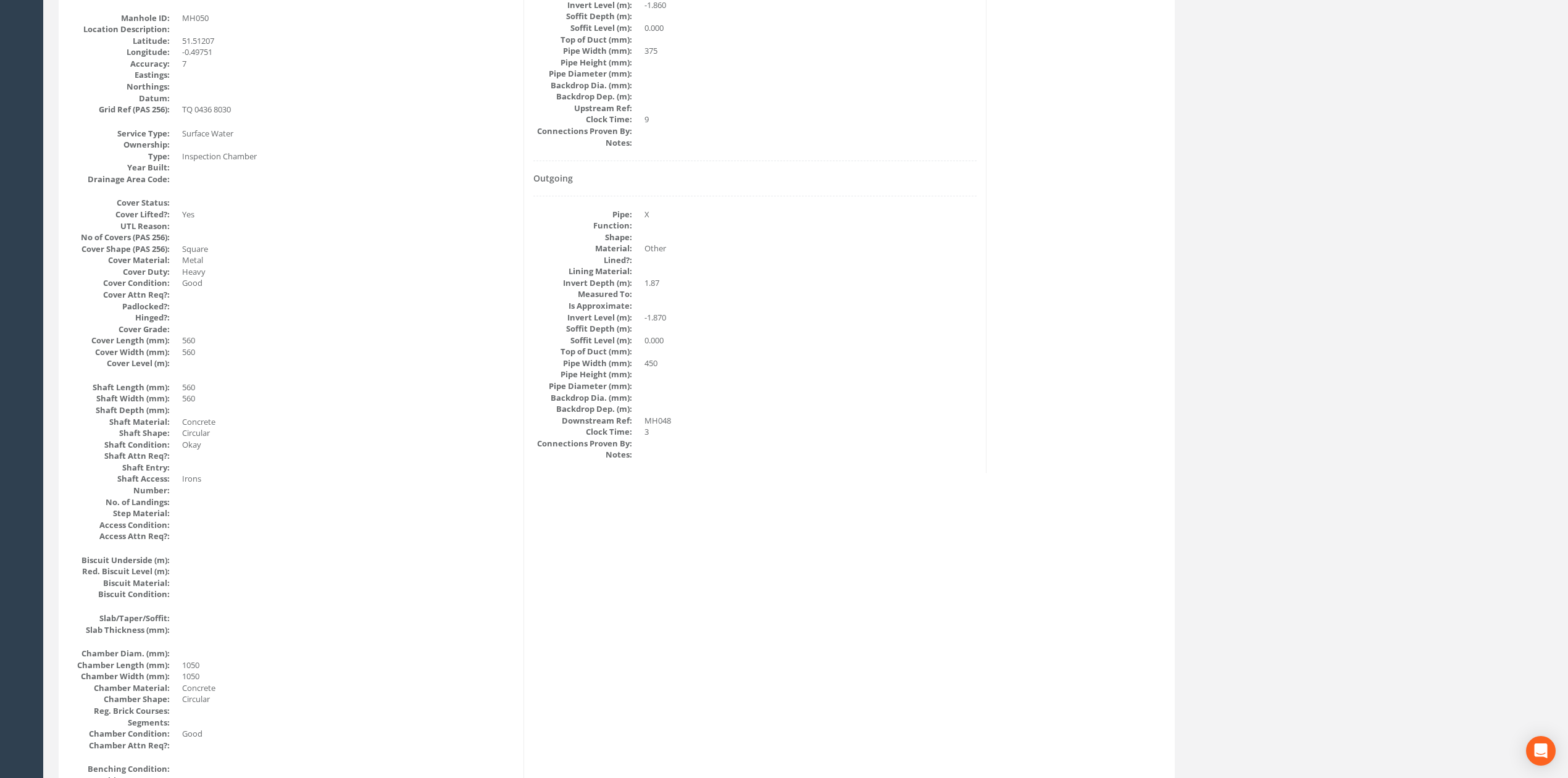
scroll to position [0, 0]
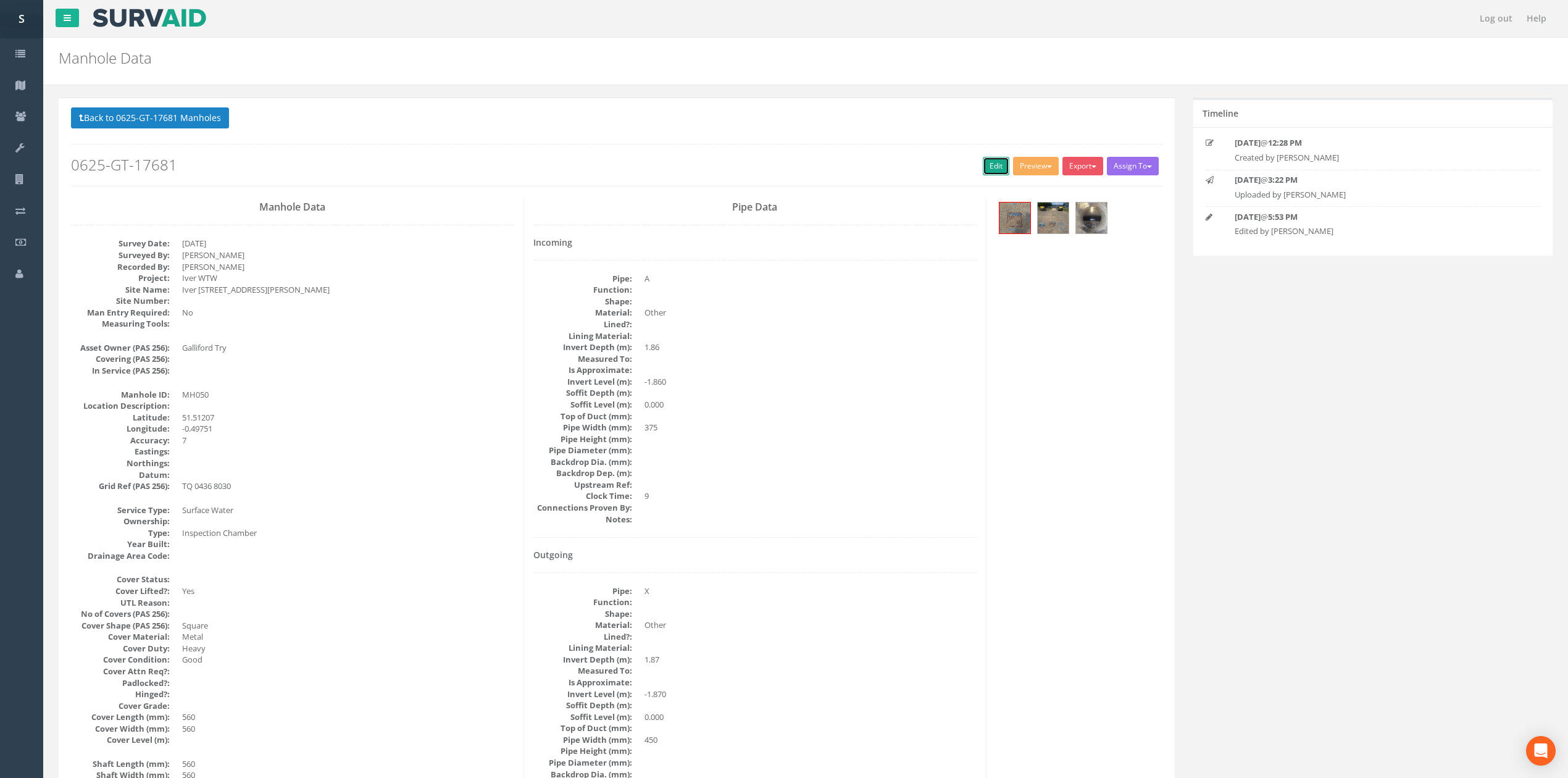
click at [998, 170] on link "Edit" at bounding box center [996, 166] width 26 height 18
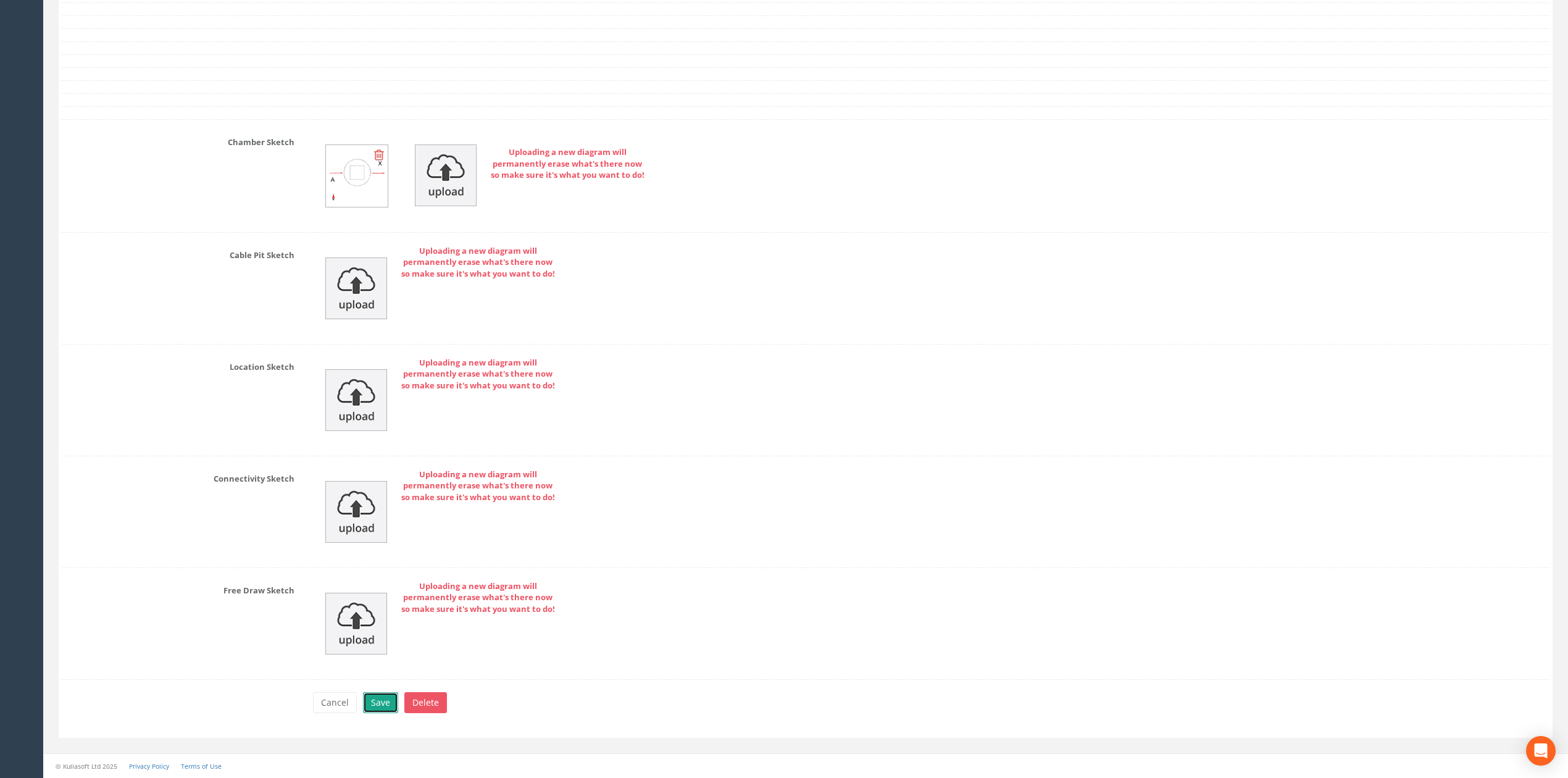
click at [382, 712] on button "Save" at bounding box center [380, 702] width 36 height 21
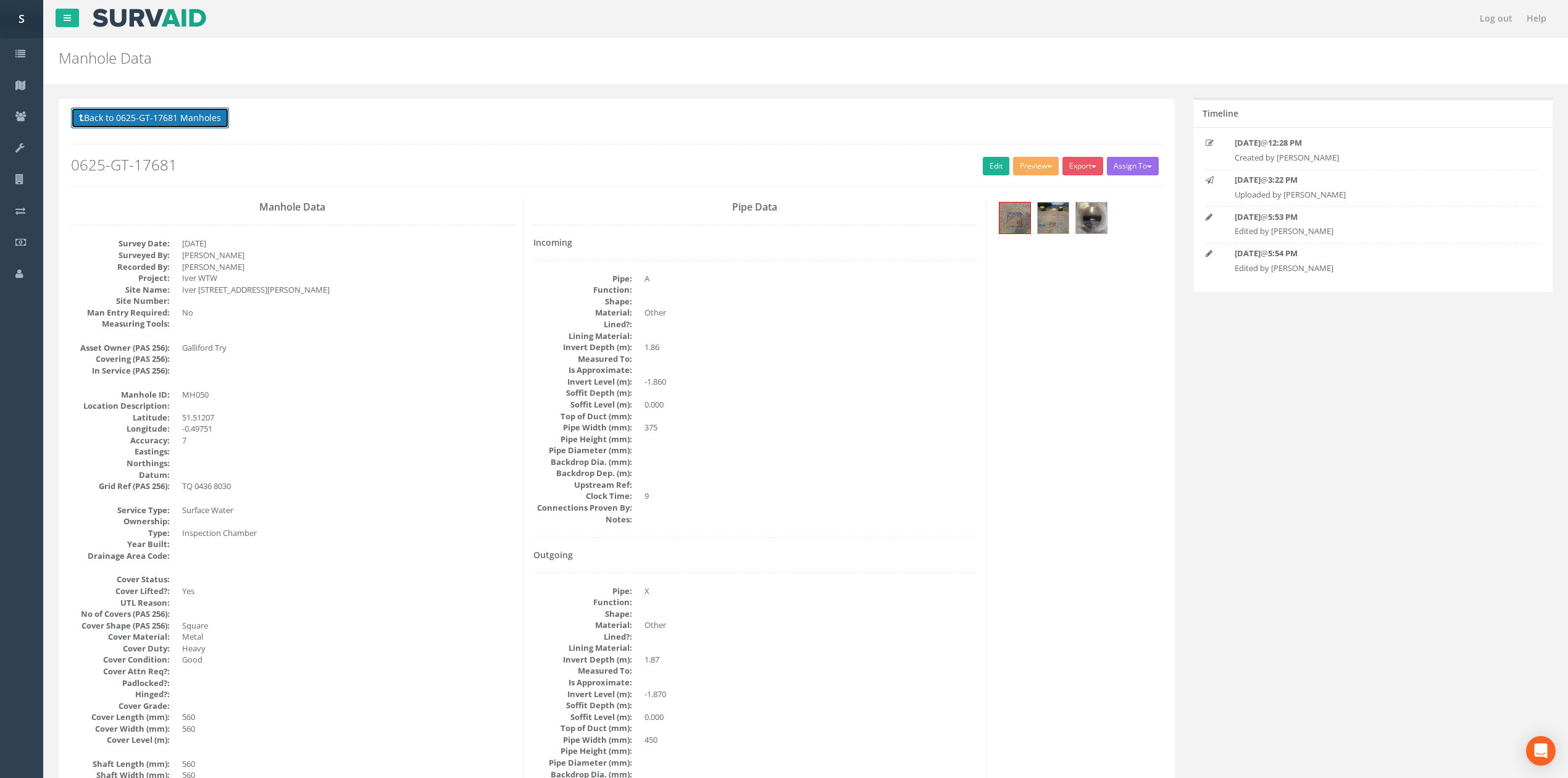
click at [214, 124] on button "Back to 0625-GT-17681 Manholes" at bounding box center [150, 118] width 158 height 21
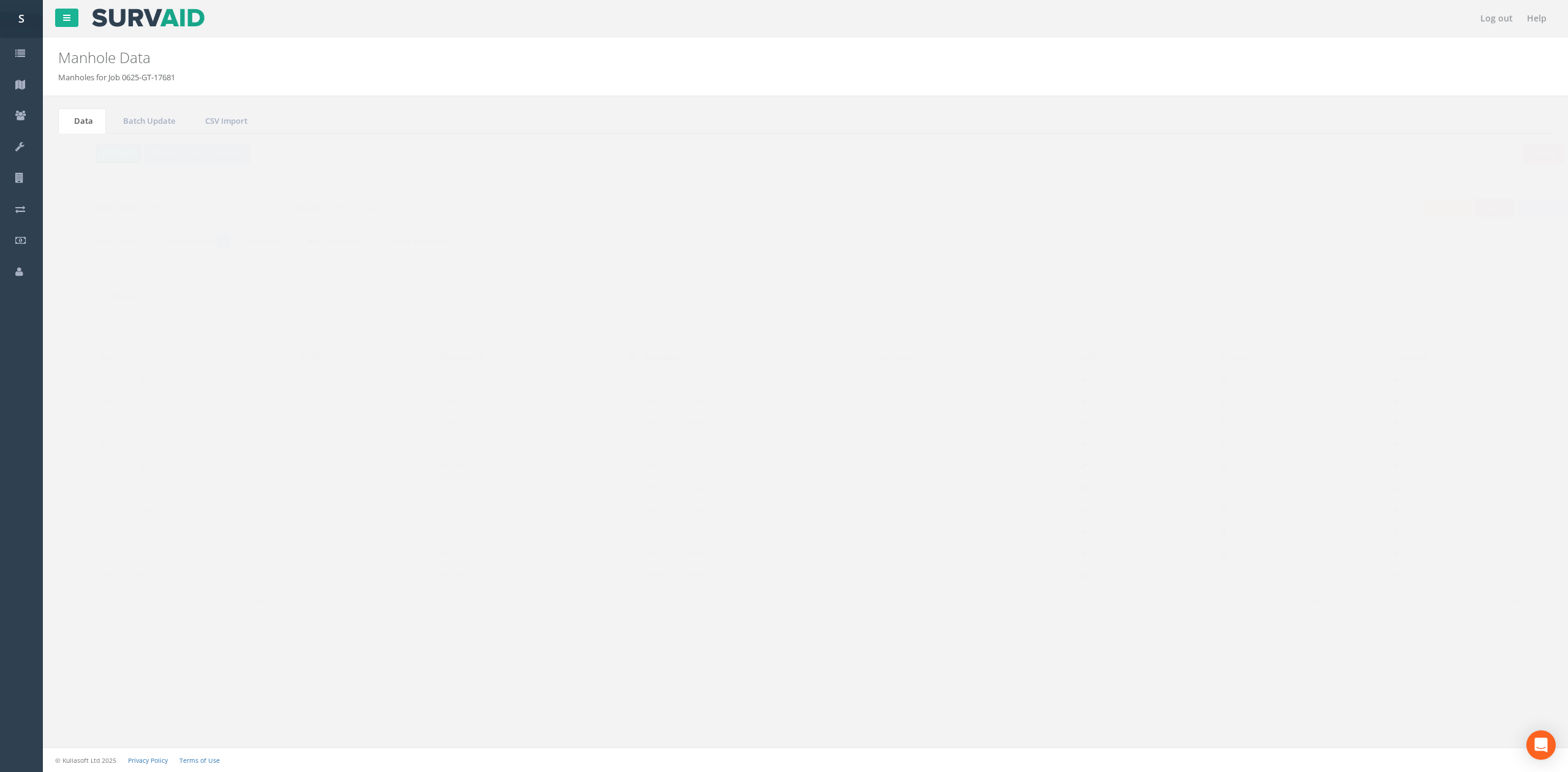
click at [103, 158] on button "Refresh" at bounding box center [94, 153] width 48 height 21
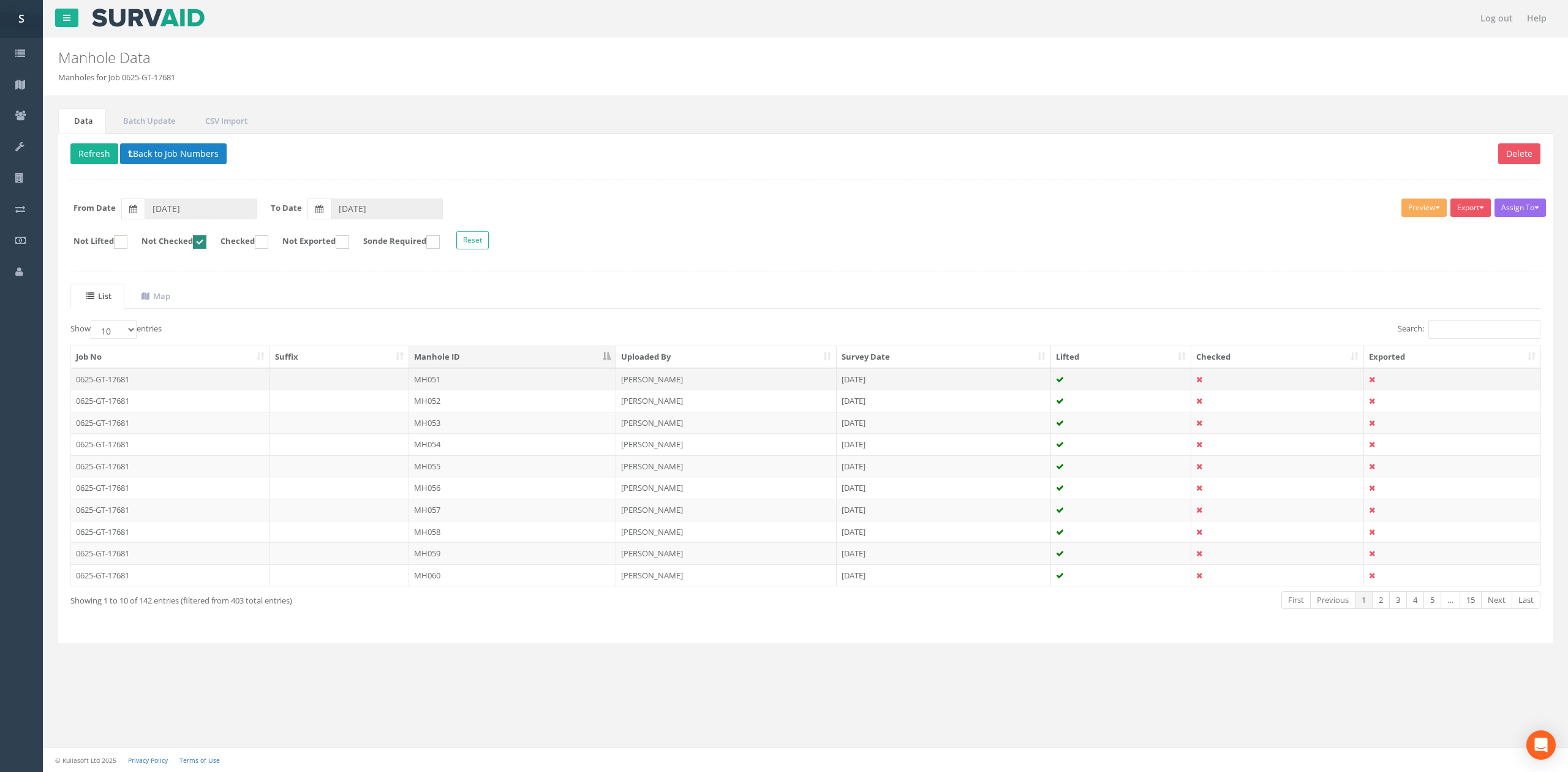
click at [494, 381] on td "MH051" at bounding box center [513, 379] width 207 height 22
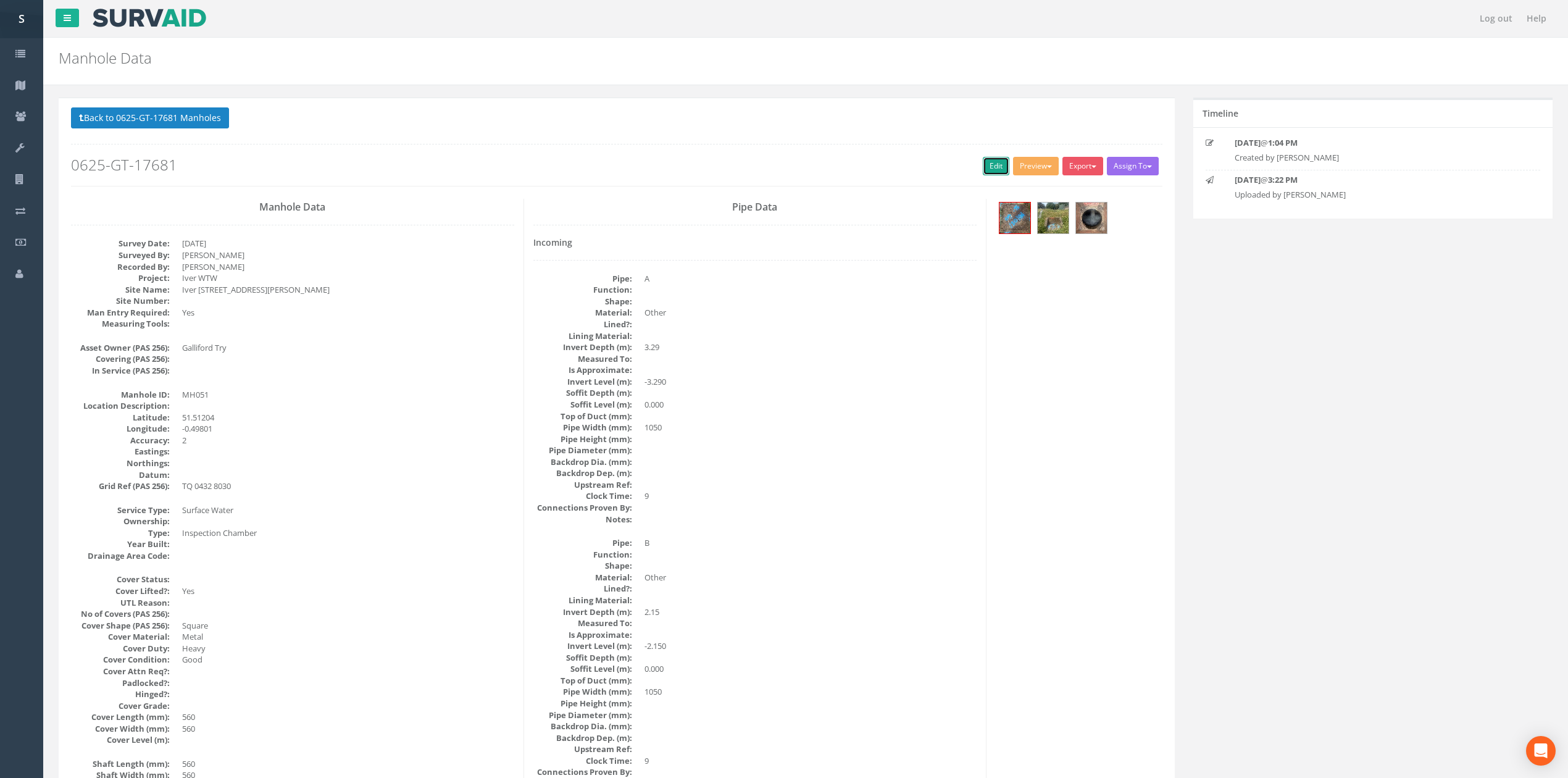
click at [988, 175] on link "Edit" at bounding box center [996, 166] width 26 height 18
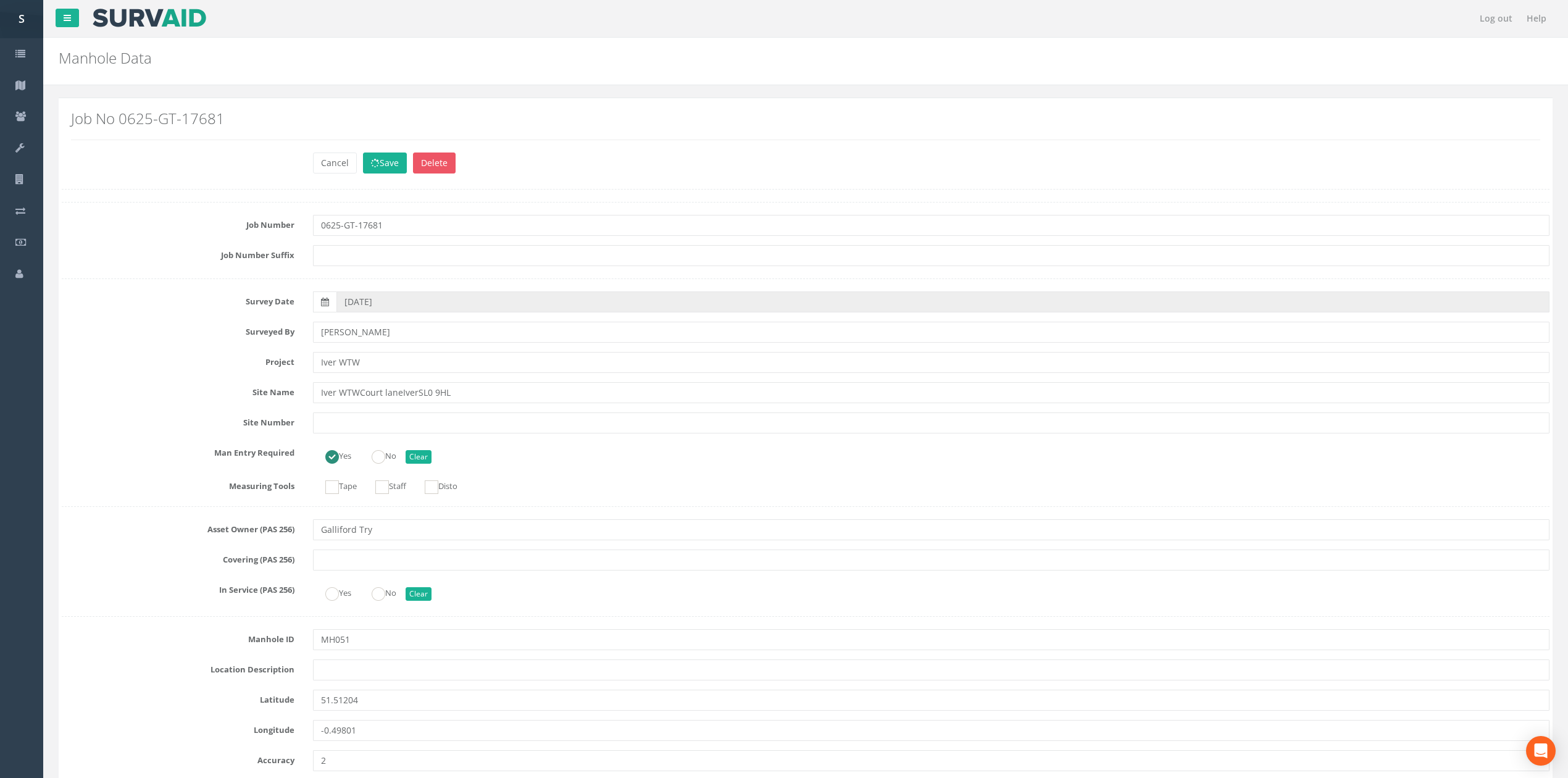
scroll to position [1128, 0]
